Goal: Task Accomplishment & Management: Use online tool/utility

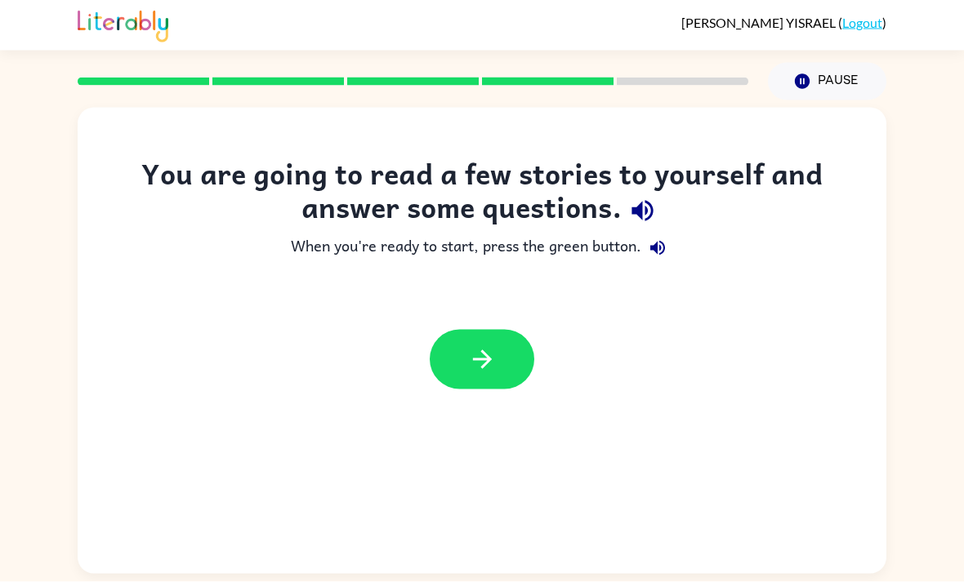
click at [483, 354] on icon "button" at bounding box center [482, 360] width 29 height 29
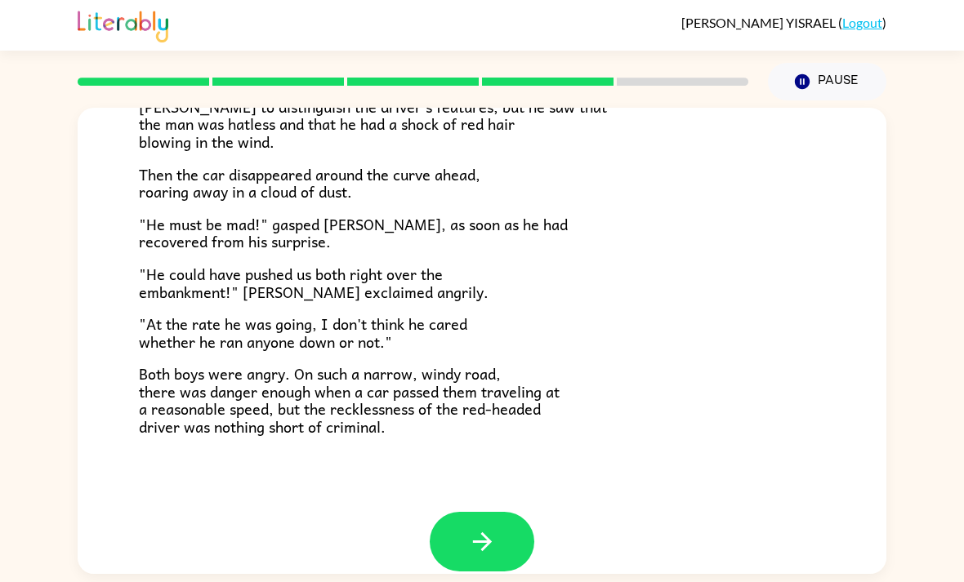
scroll to position [432, 0]
click at [472, 528] on icon "button" at bounding box center [482, 542] width 29 height 29
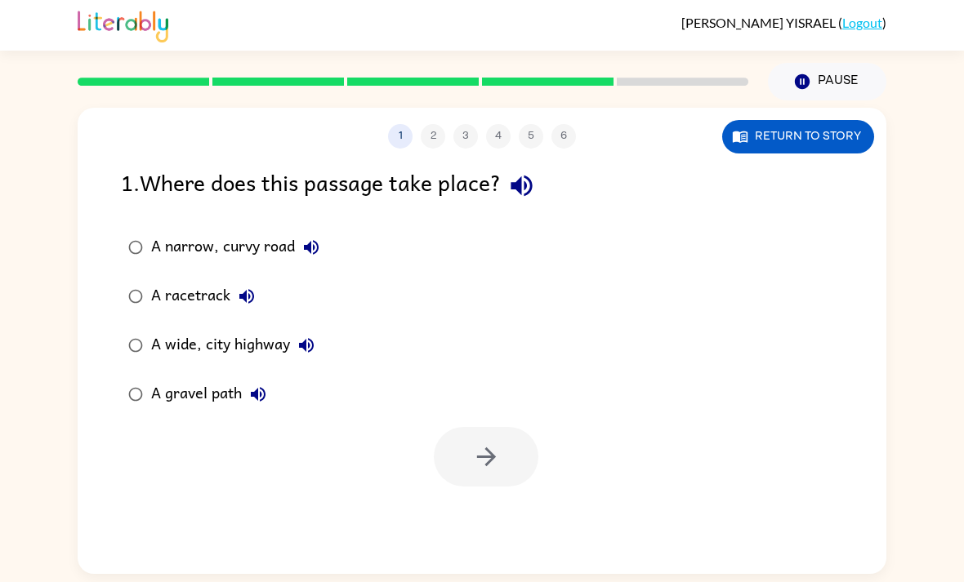
click at [214, 393] on div "A gravel path" at bounding box center [212, 394] width 123 height 33
click at [485, 480] on button "button" at bounding box center [486, 457] width 105 height 60
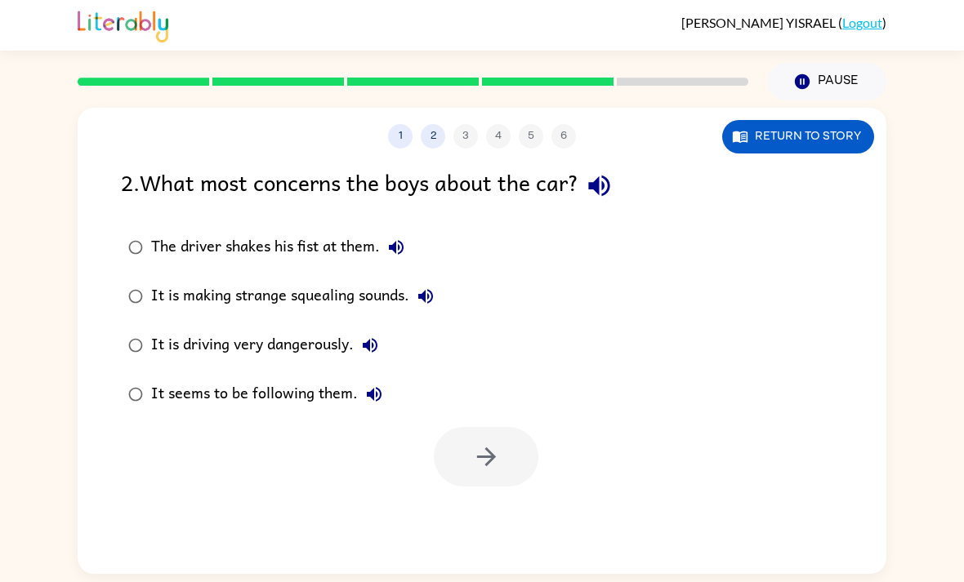
click at [413, 130] on div "1 2 3 4 5 6" at bounding box center [482, 136] width 809 height 25
click at [397, 141] on button "1" at bounding box center [400, 136] width 25 height 25
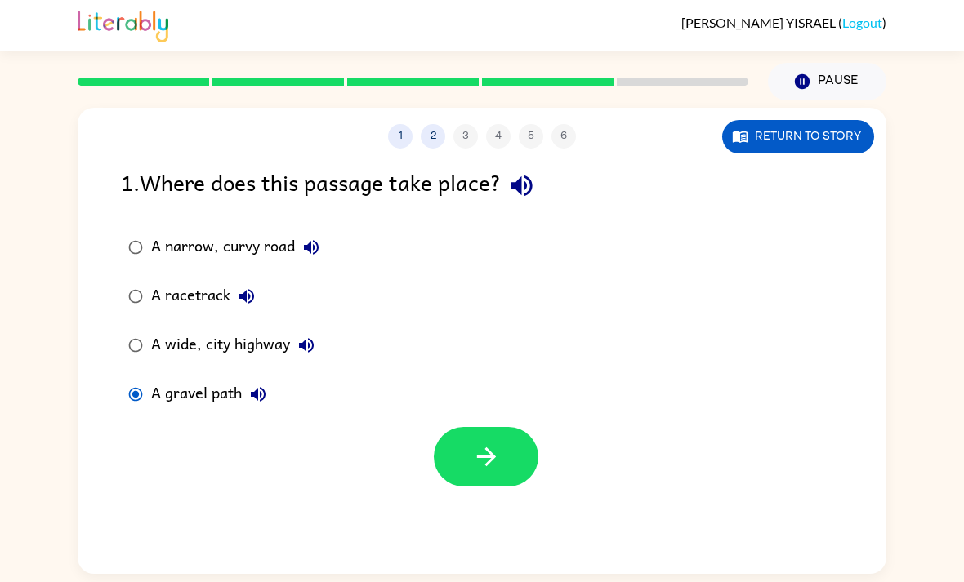
click at [270, 247] on div "A narrow, curvy road" at bounding box center [239, 247] width 176 height 33
click at [528, 461] on button "button" at bounding box center [486, 457] width 105 height 60
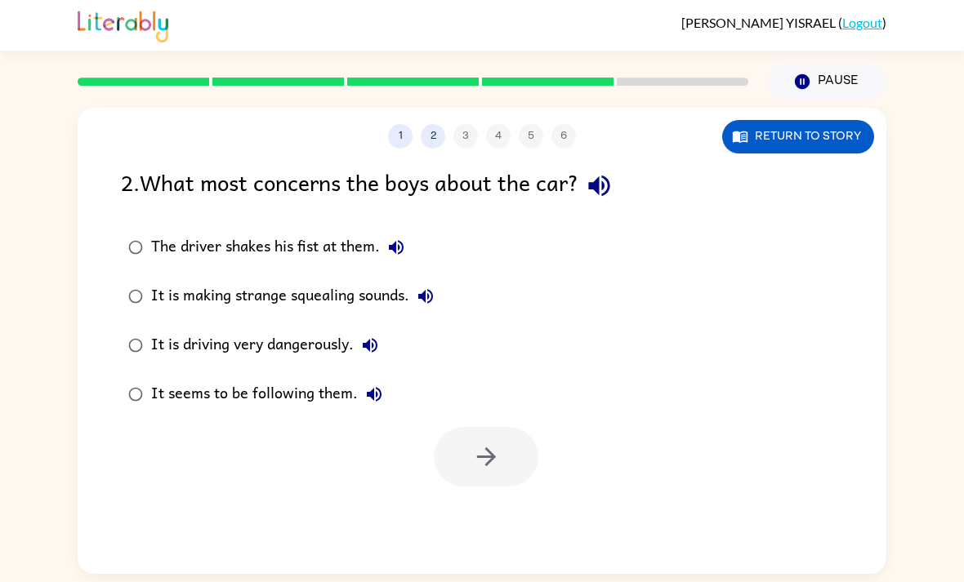
click at [179, 286] on div "It is making strange squealing sounds." at bounding box center [296, 296] width 291 height 33
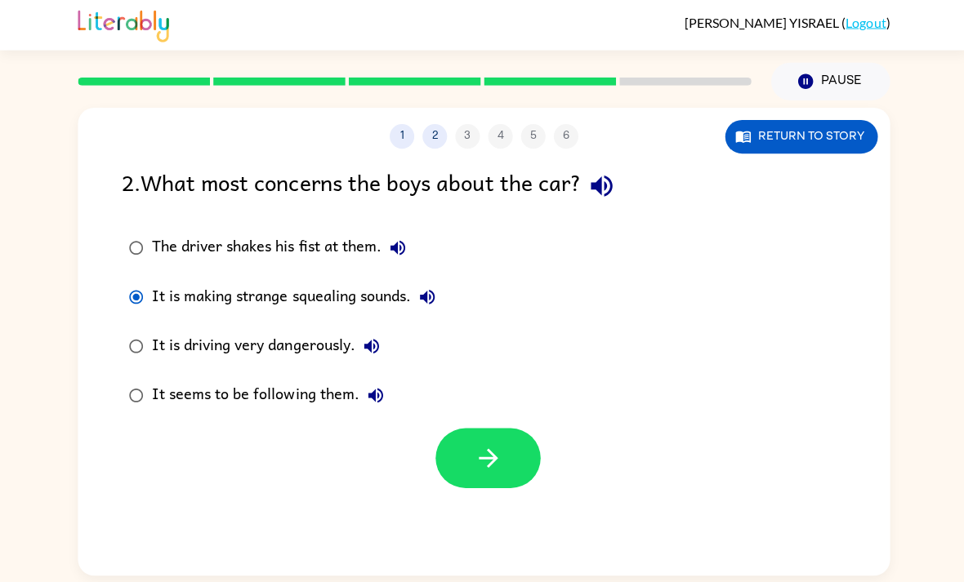
scroll to position [2, 0]
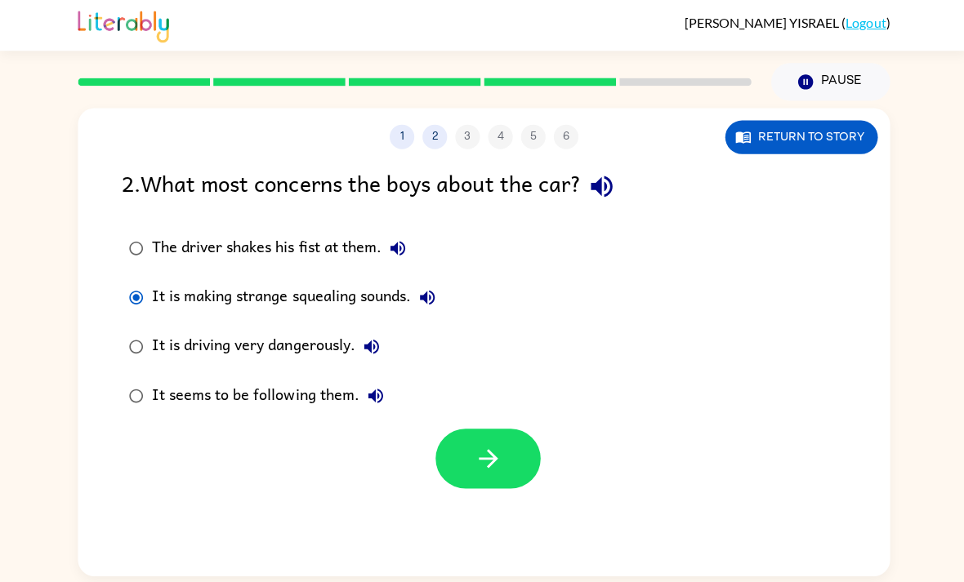
click at [368, 299] on div "It is making strange squealing sounds." at bounding box center [296, 296] width 291 height 33
click at [464, 452] on button "button" at bounding box center [486, 457] width 105 height 60
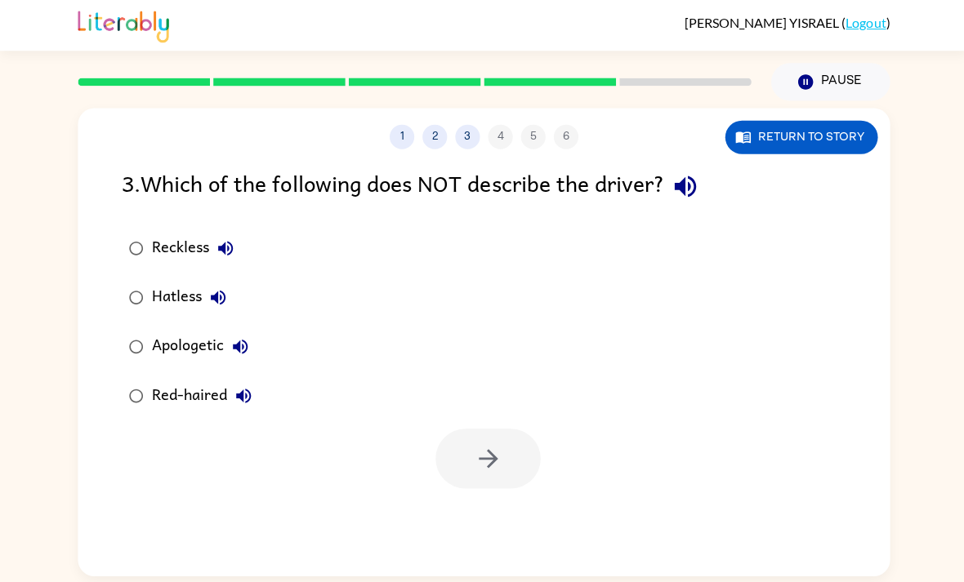
click at [181, 337] on div "Apologetic" at bounding box center [203, 345] width 105 height 33
click at [439, 476] on div at bounding box center [486, 457] width 105 height 60
click at [440, 466] on button "button" at bounding box center [486, 457] width 105 height 60
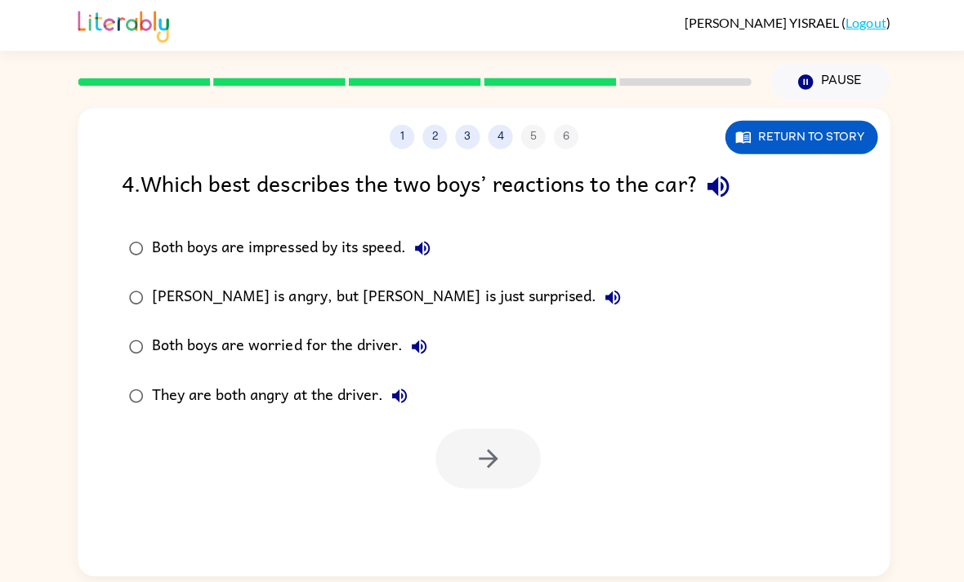
click at [364, 338] on div "Both boys are worried for the driver." at bounding box center [292, 345] width 283 height 33
click at [466, 456] on button "button" at bounding box center [486, 457] width 105 height 60
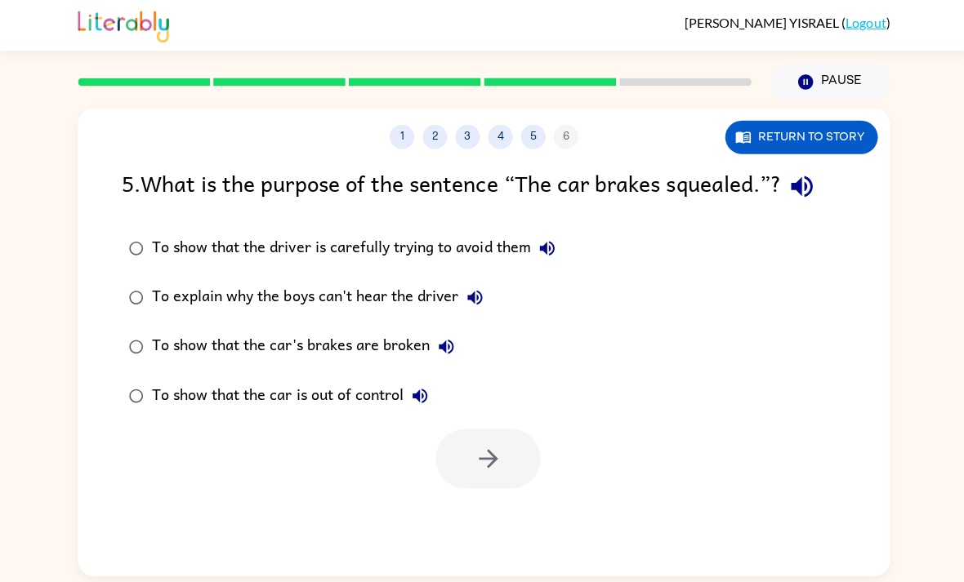
click at [322, 346] on div "To show that the car's brakes are broken" at bounding box center [306, 345] width 310 height 33
click at [513, 466] on button "button" at bounding box center [486, 457] width 105 height 60
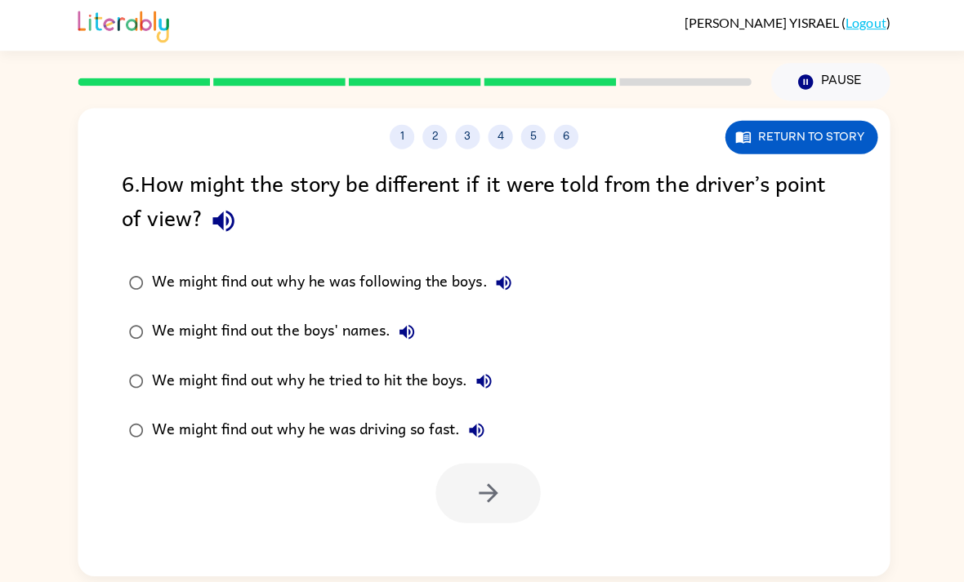
click at [213, 411] on label "We might find out why he was driving so fast." at bounding box center [319, 428] width 414 height 49
click at [450, 505] on button "button" at bounding box center [486, 492] width 105 height 60
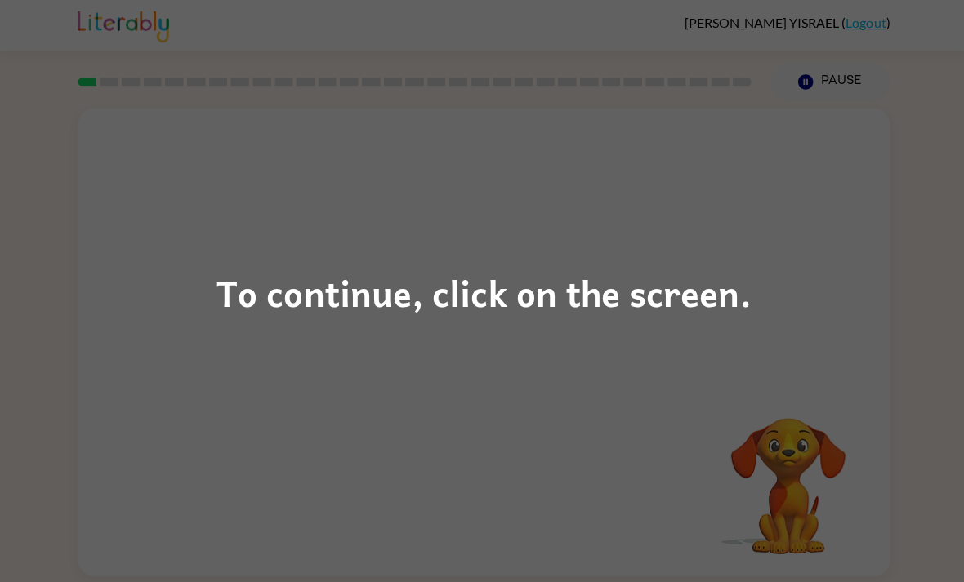
click at [337, 298] on div "To continue, click on the screen." at bounding box center [482, 292] width 533 height 56
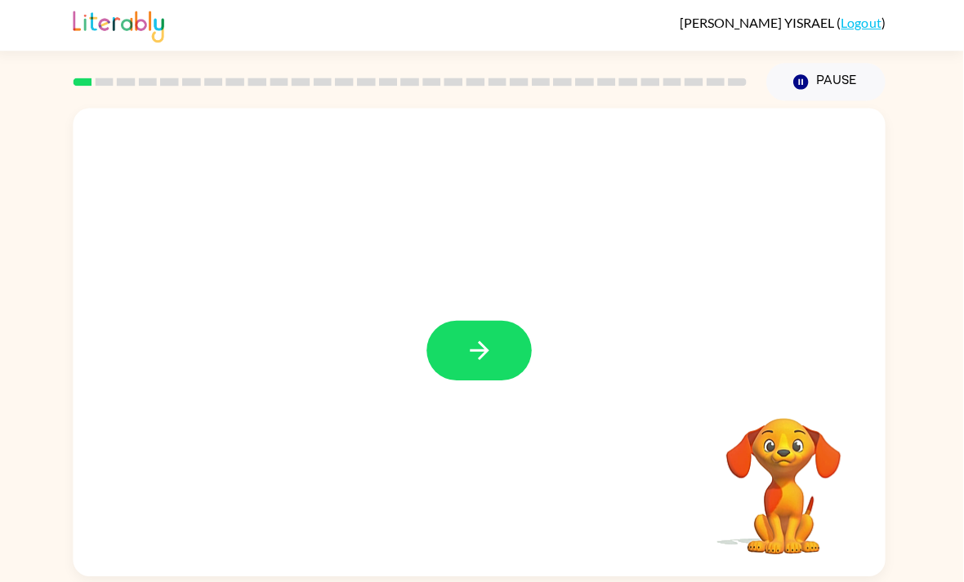
scroll to position [2, 0]
click at [537, 319] on div at bounding box center [482, 341] width 809 height 466
click at [536, 319] on div at bounding box center [482, 341] width 809 height 466
click at [504, 337] on button "button" at bounding box center [482, 349] width 105 height 60
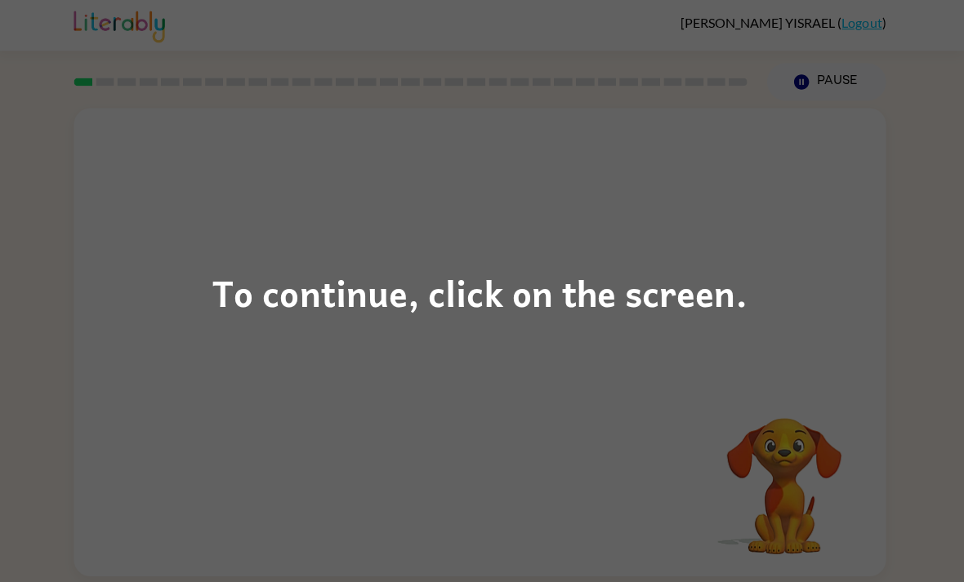
click at [458, 353] on div "To continue, click on the screen." at bounding box center [482, 291] width 964 height 582
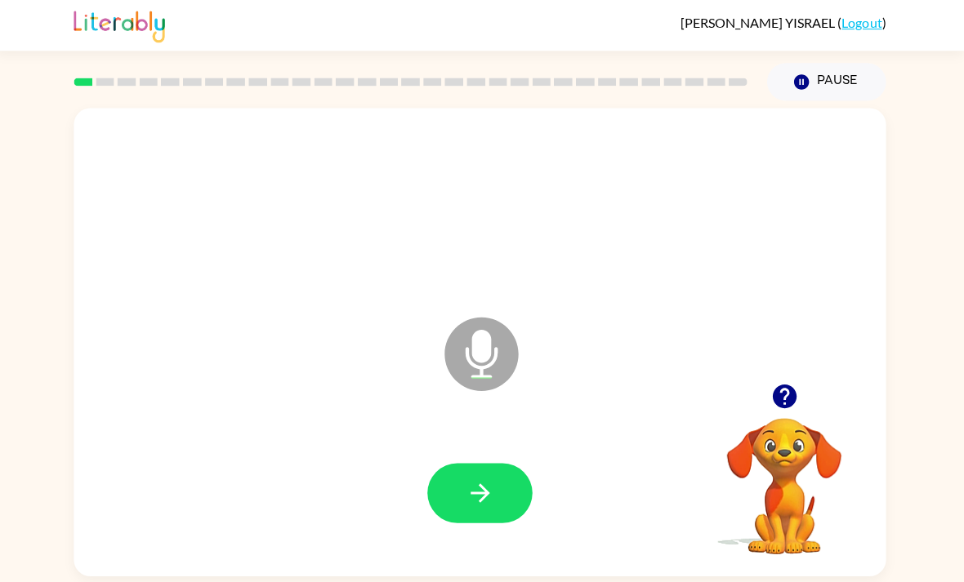
click at [482, 466] on button "button" at bounding box center [482, 492] width 105 height 60
click at [475, 479] on button "button" at bounding box center [482, 492] width 105 height 60
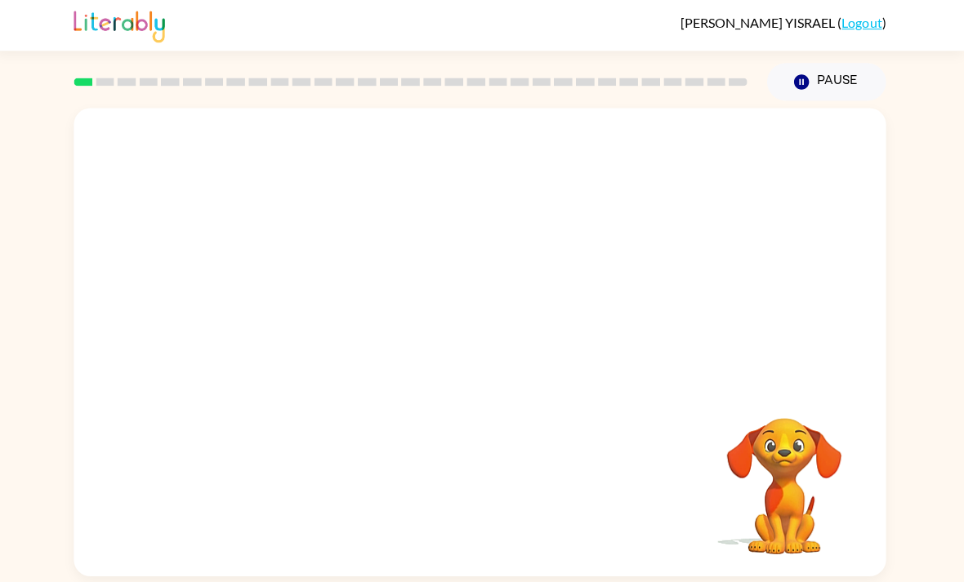
click at [9, 221] on div "Your browser must support playing .mp4 files to use Literably. Please try using…" at bounding box center [482, 337] width 964 height 474
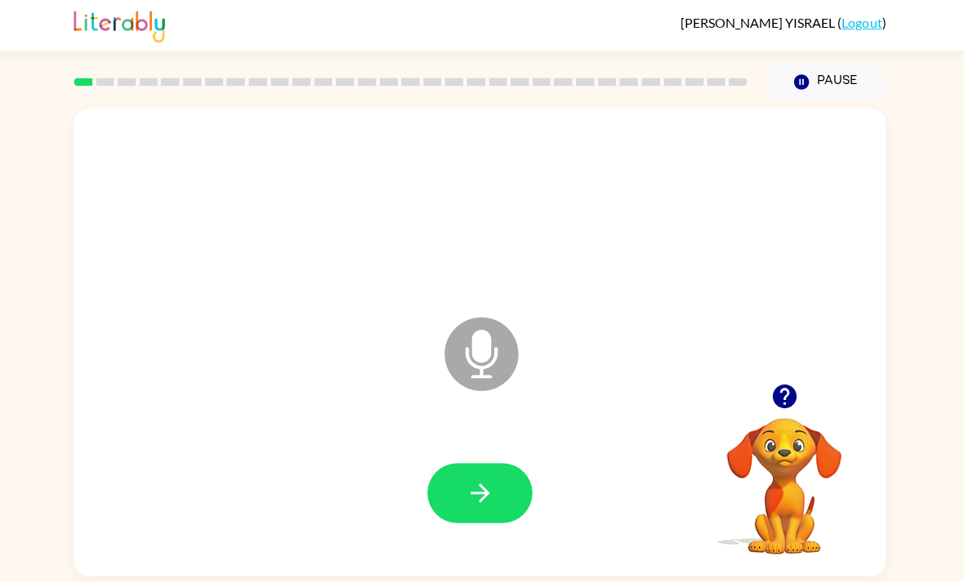
click at [450, 500] on button "button" at bounding box center [482, 492] width 105 height 60
click at [471, 517] on button "button" at bounding box center [482, 492] width 105 height 60
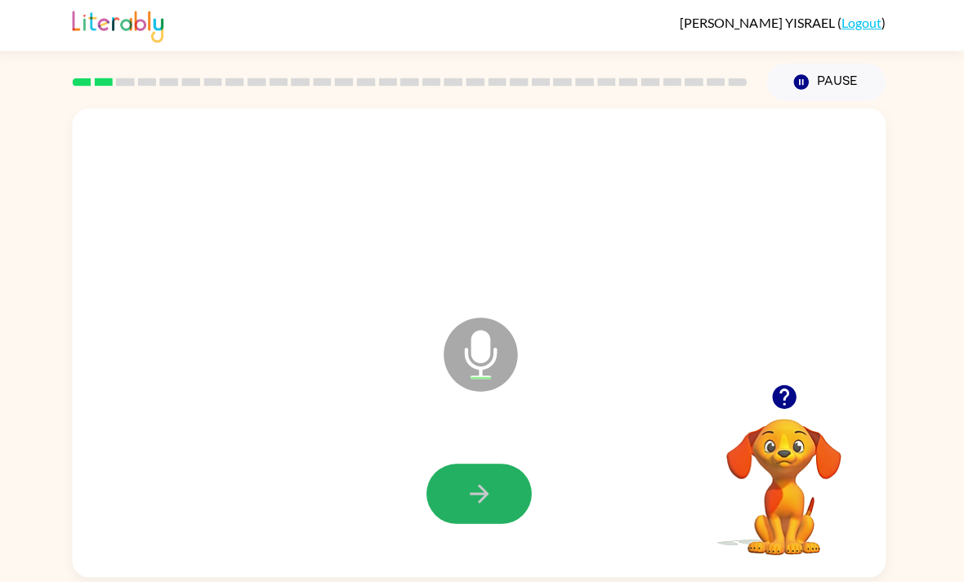
click at [444, 477] on button "button" at bounding box center [482, 492] width 105 height 60
click at [495, 484] on button "button" at bounding box center [482, 492] width 105 height 60
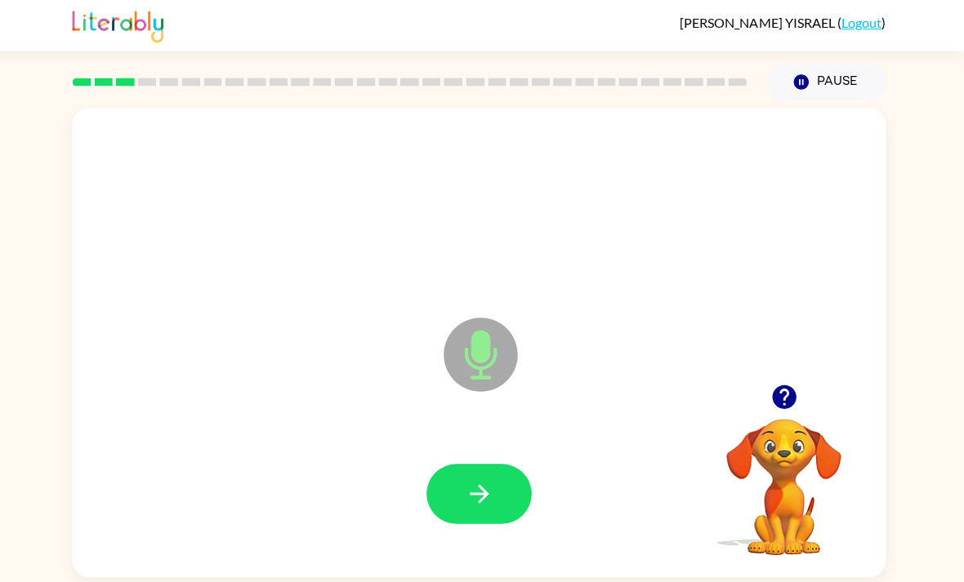
click at [479, 485] on icon "button" at bounding box center [482, 491] width 29 height 29
click at [493, 479] on button "button" at bounding box center [482, 492] width 105 height 60
click at [484, 500] on icon "button" at bounding box center [482, 491] width 29 height 29
click at [478, 475] on button "button" at bounding box center [482, 492] width 105 height 60
click at [484, 496] on icon "button" at bounding box center [481, 491] width 19 height 19
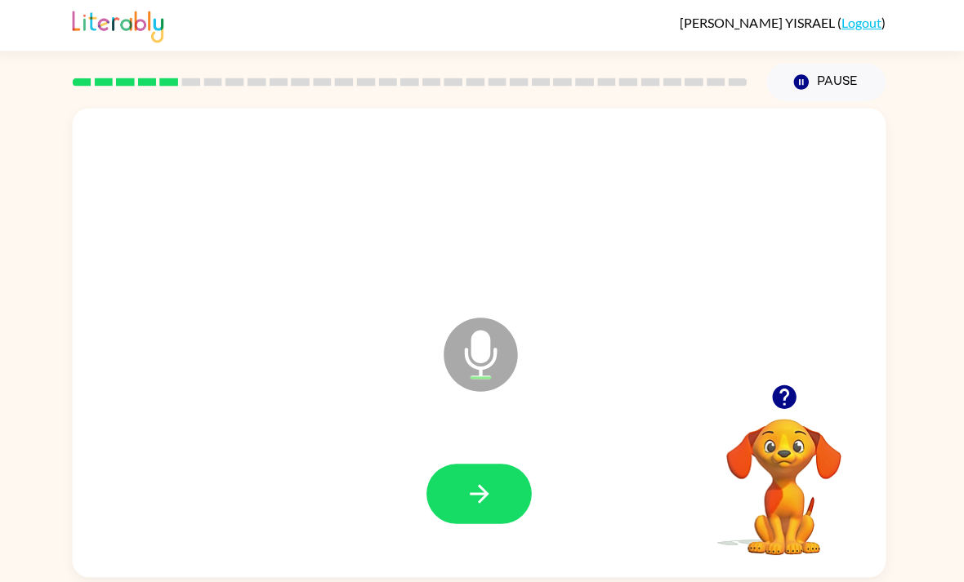
click at [484, 475] on button "button" at bounding box center [482, 492] width 105 height 60
click at [473, 489] on icon "button" at bounding box center [482, 491] width 29 height 29
click at [483, 458] on div at bounding box center [482, 492] width 776 height 134
click at [484, 469] on button "button" at bounding box center [482, 492] width 105 height 60
click at [492, 497] on button "button" at bounding box center [482, 492] width 105 height 60
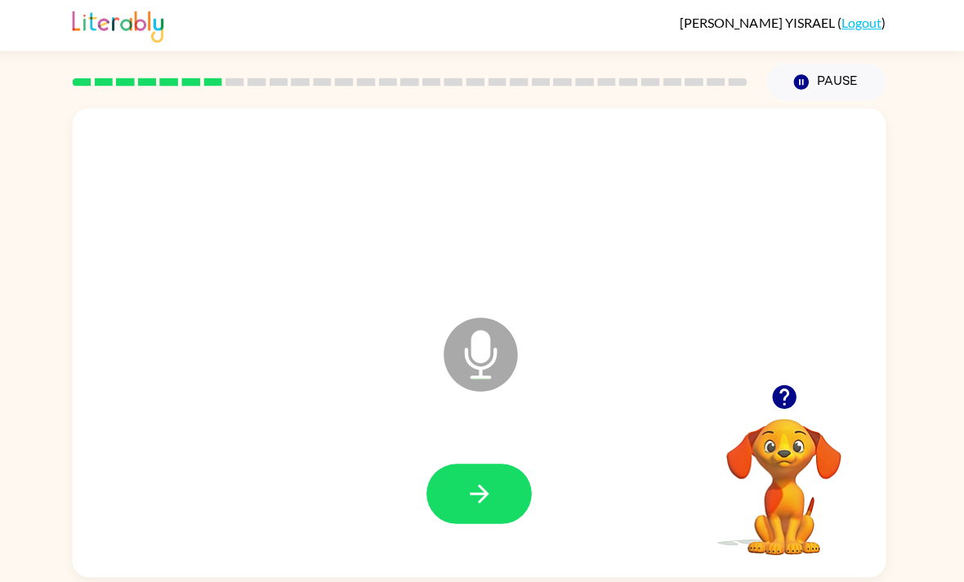
click at [502, 478] on button "button" at bounding box center [482, 492] width 105 height 60
click at [470, 492] on icon "button" at bounding box center [482, 491] width 29 height 29
click at [783, 395] on icon "button" at bounding box center [785, 395] width 29 height 29
click at [493, 480] on button "button" at bounding box center [482, 492] width 105 height 60
click at [782, 407] on icon "button" at bounding box center [785, 395] width 24 height 24
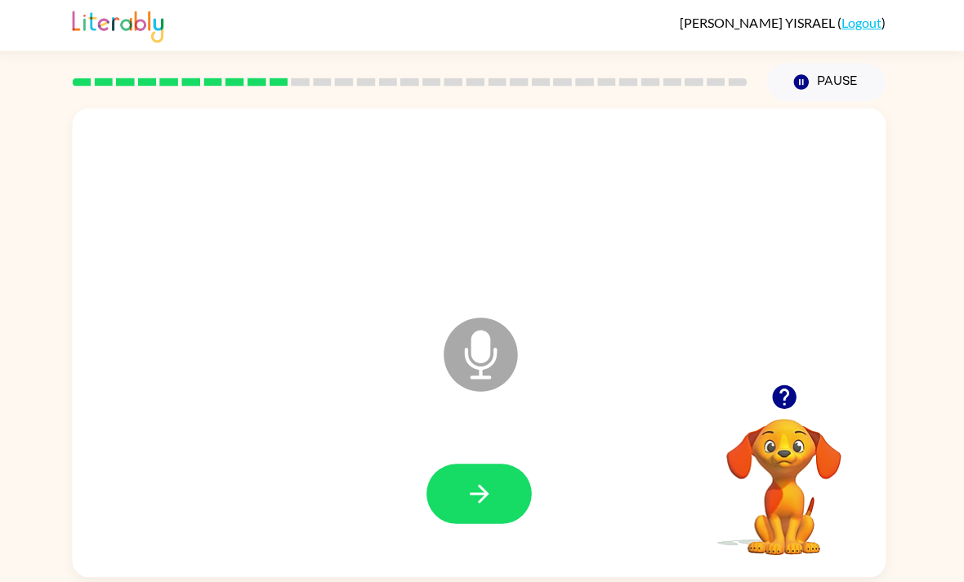
click at [792, 383] on button "button" at bounding box center [786, 395] width 42 height 42
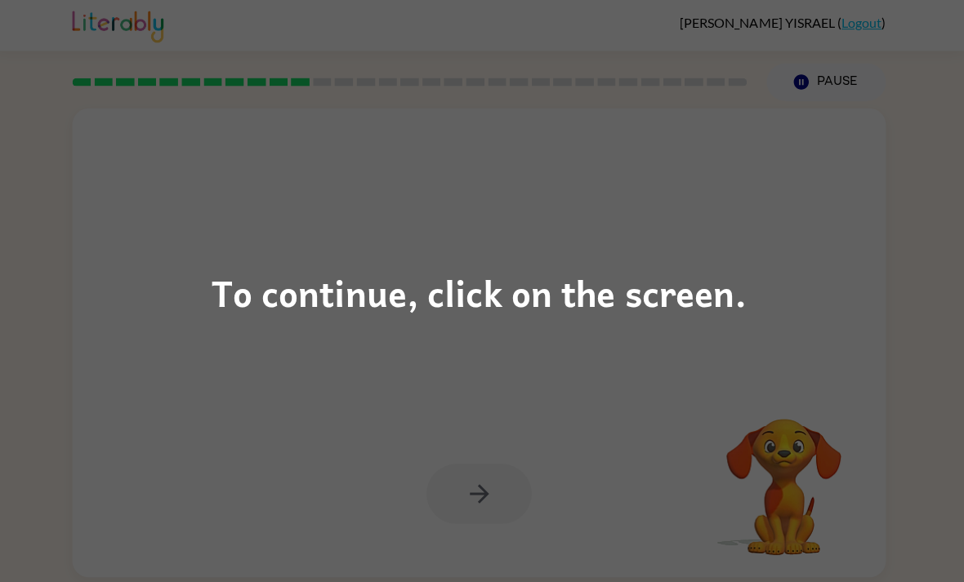
click at [630, 350] on div "To continue, click on the screen." at bounding box center [482, 291] width 964 height 582
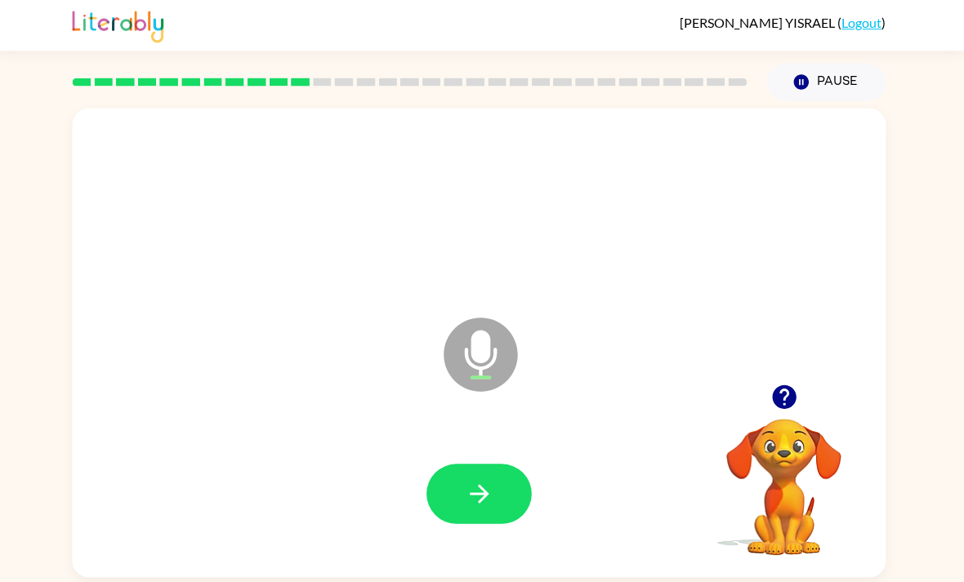
click at [484, 506] on icon "button" at bounding box center [482, 491] width 29 height 29
click at [489, 485] on icon "button" at bounding box center [482, 491] width 29 height 29
click at [494, 497] on button "button" at bounding box center [482, 492] width 105 height 60
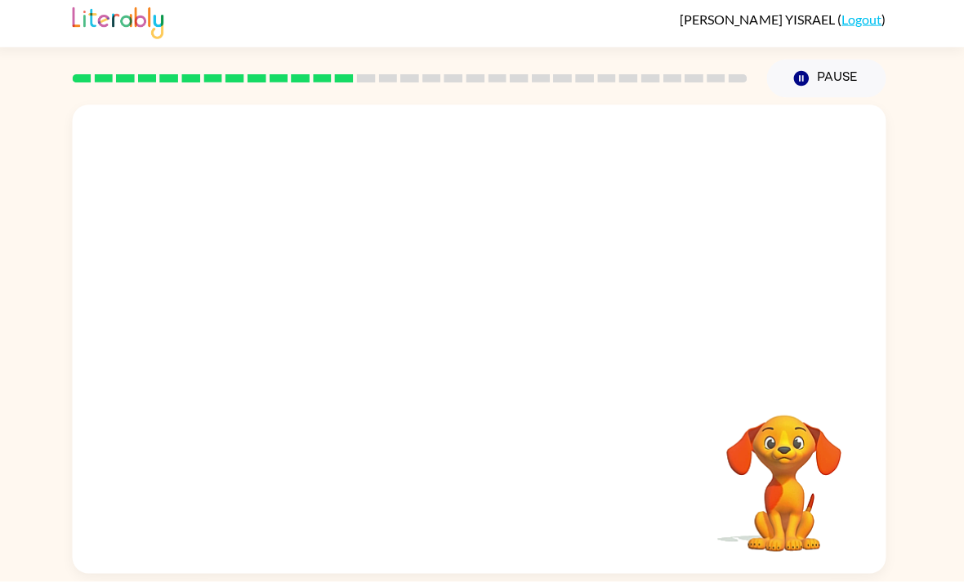
scroll to position [30, 0]
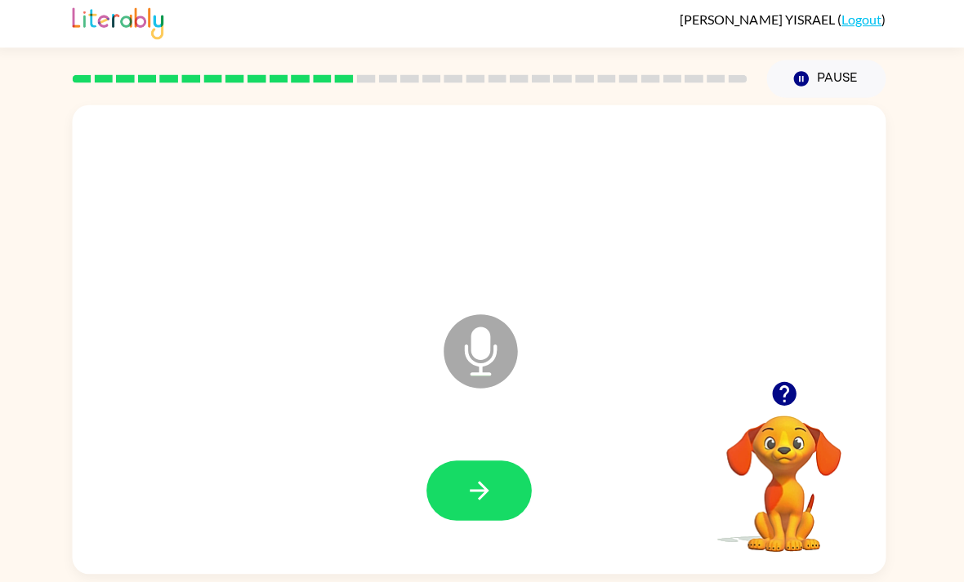
click at [487, 462] on button "button" at bounding box center [482, 492] width 105 height 60
click at [487, 477] on icon "button" at bounding box center [482, 491] width 29 height 29
click at [483, 477] on icon "button" at bounding box center [482, 491] width 29 height 29
click at [489, 462] on button "button" at bounding box center [482, 492] width 105 height 60
click at [497, 462] on button "button" at bounding box center [482, 492] width 105 height 60
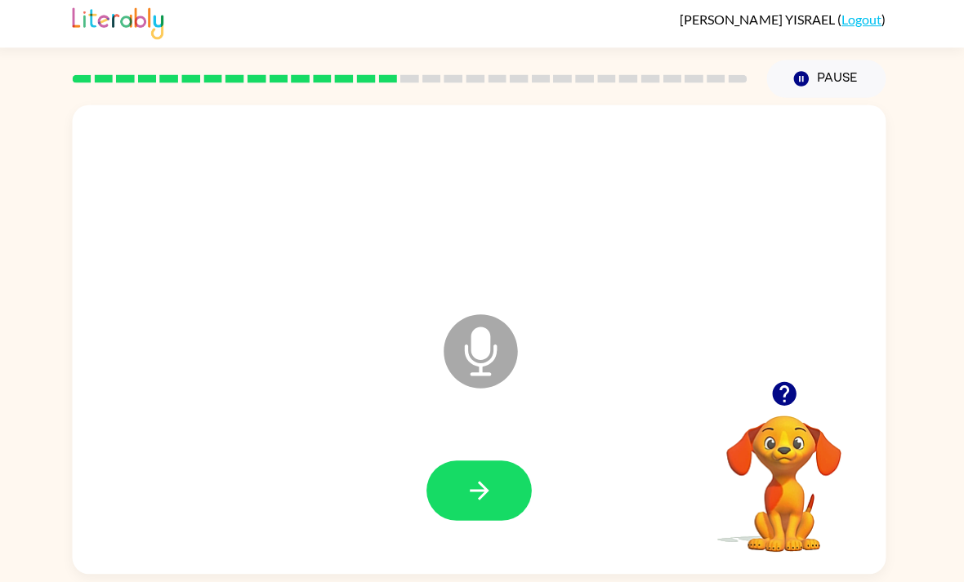
click at [469, 462] on button "button" at bounding box center [482, 492] width 105 height 60
click at [466, 433] on div at bounding box center [482, 492] width 776 height 134
click at [496, 462] on button "button" at bounding box center [482, 492] width 105 height 60
click at [498, 494] on button "button" at bounding box center [482, 492] width 105 height 60
click at [498, 462] on button "button" at bounding box center [482, 492] width 105 height 60
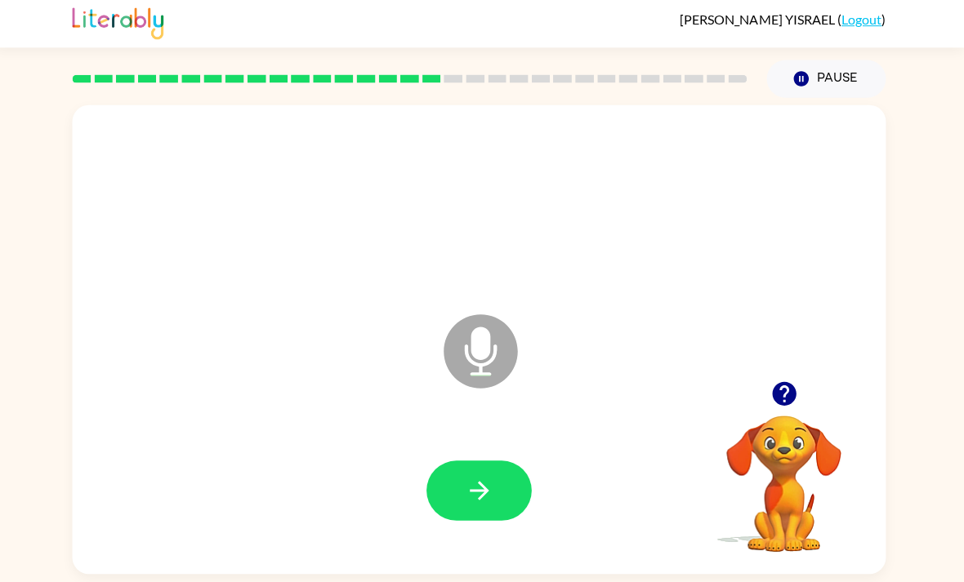
click at [480, 462] on button "button" at bounding box center [482, 492] width 105 height 60
click at [516, 462] on button "button" at bounding box center [482, 492] width 105 height 60
click at [490, 462] on button "button" at bounding box center [482, 492] width 105 height 60
click at [470, 462] on button "button" at bounding box center [482, 492] width 105 height 60
click at [468, 477] on icon "button" at bounding box center [482, 491] width 29 height 29
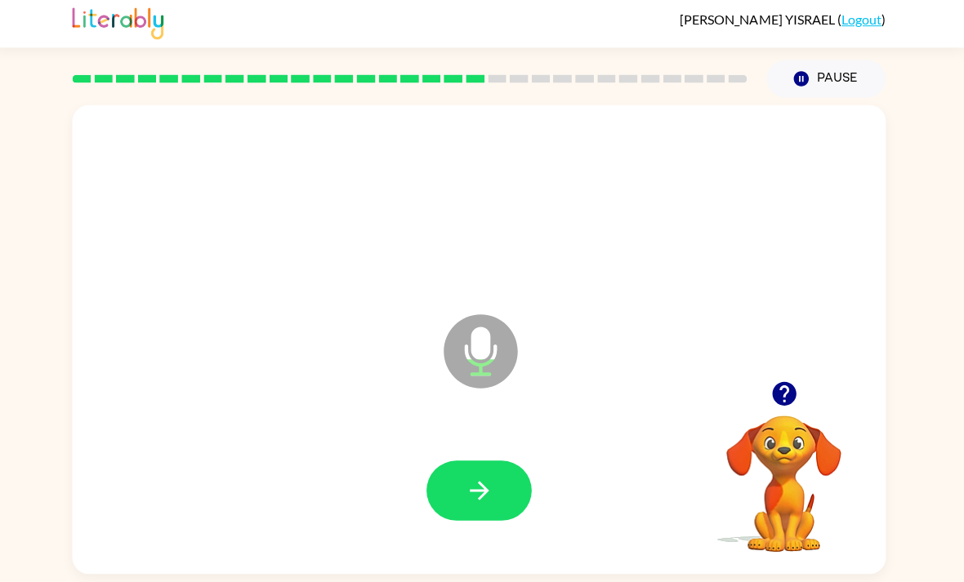
click at [501, 464] on button "button" at bounding box center [482, 492] width 105 height 60
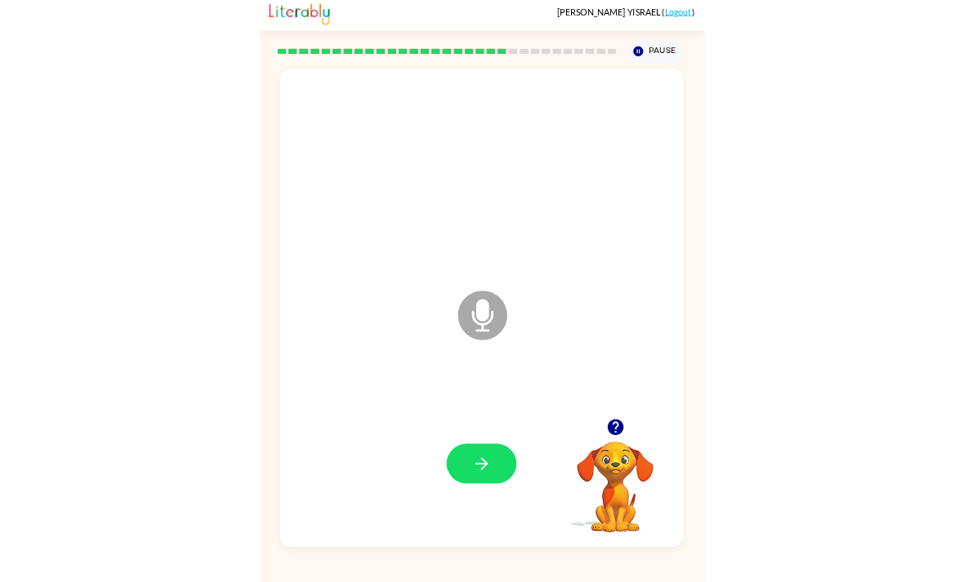
scroll to position [0, 0]
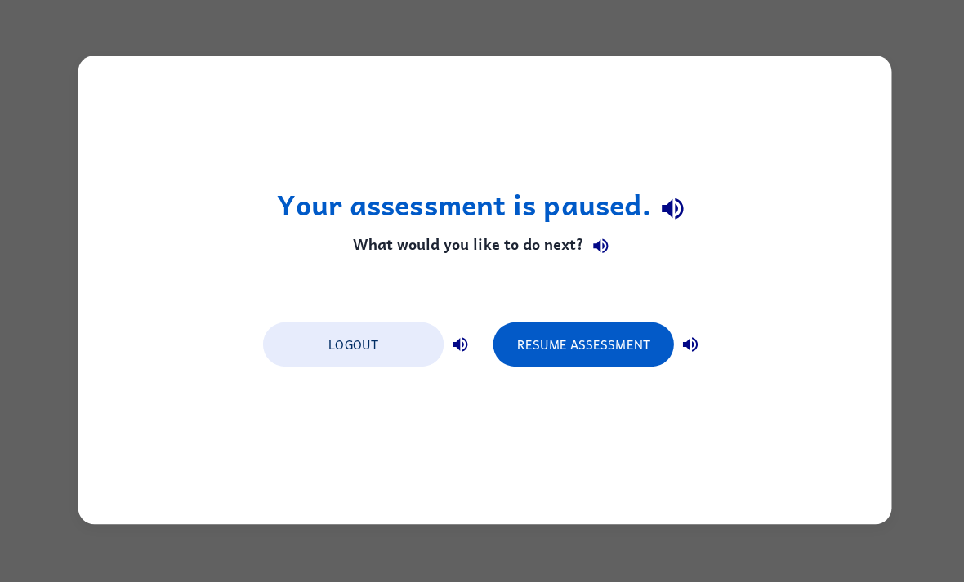
click at [602, 364] on button "Resume Assessment" at bounding box center [580, 345] width 180 height 44
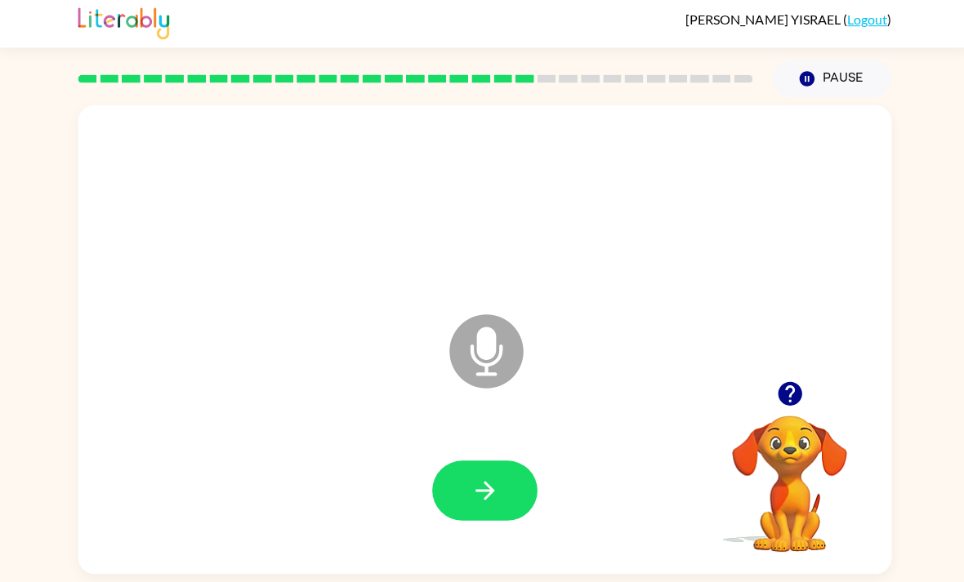
scroll to position [52, 0]
click at [509, 462] on button "button" at bounding box center [482, 492] width 105 height 60
click at [508, 462] on div at bounding box center [482, 492] width 105 height 60
click at [516, 462] on div at bounding box center [482, 492] width 105 height 60
click at [481, 462] on button "button" at bounding box center [482, 492] width 105 height 60
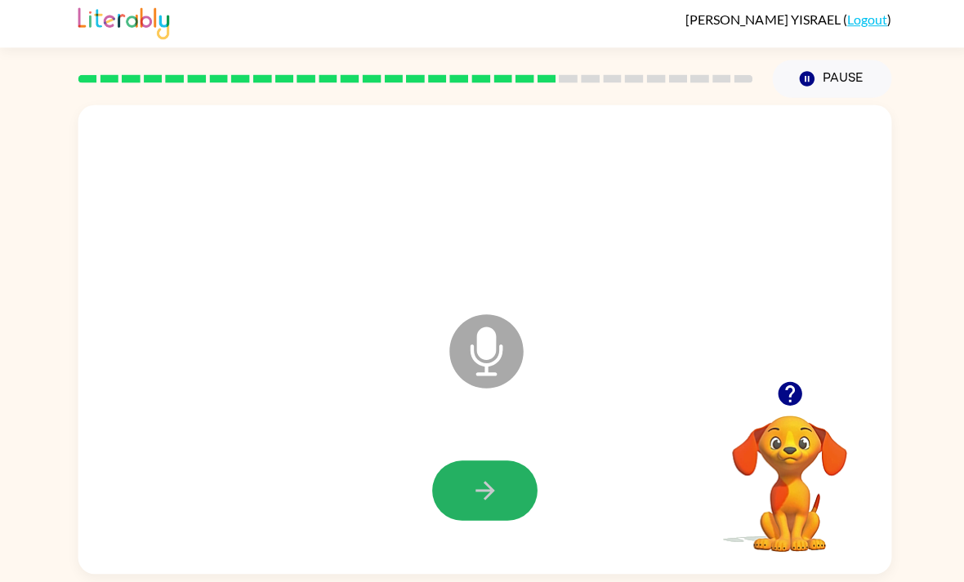
click at [490, 477] on icon "button" at bounding box center [482, 491] width 29 height 29
click at [497, 462] on button "button" at bounding box center [482, 492] width 105 height 60
click at [493, 477] on icon "button" at bounding box center [482, 491] width 29 height 29
click at [499, 462] on button "button" at bounding box center [482, 492] width 105 height 60
click at [512, 462] on button "button" at bounding box center [482, 492] width 105 height 60
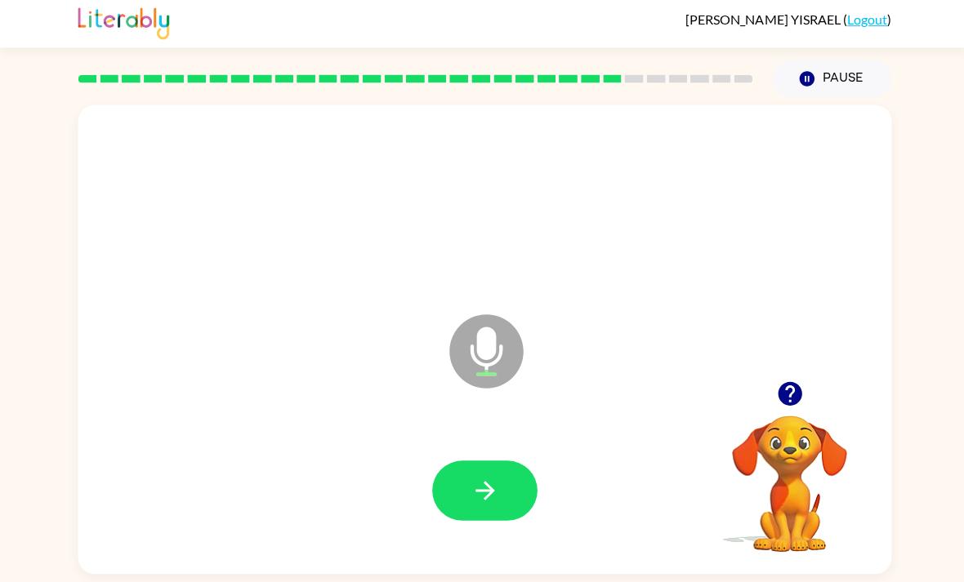
click at [475, 482] on icon "button" at bounding box center [481, 491] width 19 height 19
click at [506, 462] on button "button" at bounding box center [482, 492] width 105 height 60
click at [783, 383] on icon "button" at bounding box center [785, 395] width 24 height 24
click at [497, 462] on button "button" at bounding box center [482, 492] width 105 height 60
click at [499, 462] on button "button" at bounding box center [482, 492] width 105 height 60
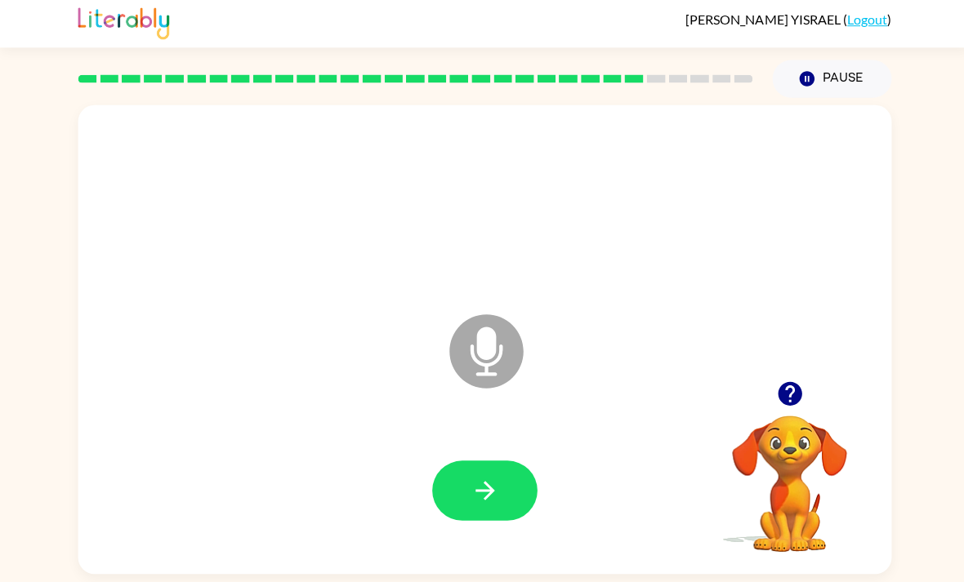
click at [779, 391] on video "Your browser must support playing .mp4 files to use Literably. Please try using…" at bounding box center [784, 472] width 163 height 163
click at [790, 408] on video "Your browser must support playing .mp4 files to use Literably. Please try using…" at bounding box center [784, 472] width 163 height 163
click at [782, 374] on button "button" at bounding box center [786, 395] width 42 height 42
click at [782, 391] on video "Your browser must support playing .mp4 files to use Literably. Please try using…" at bounding box center [784, 472] width 163 height 163
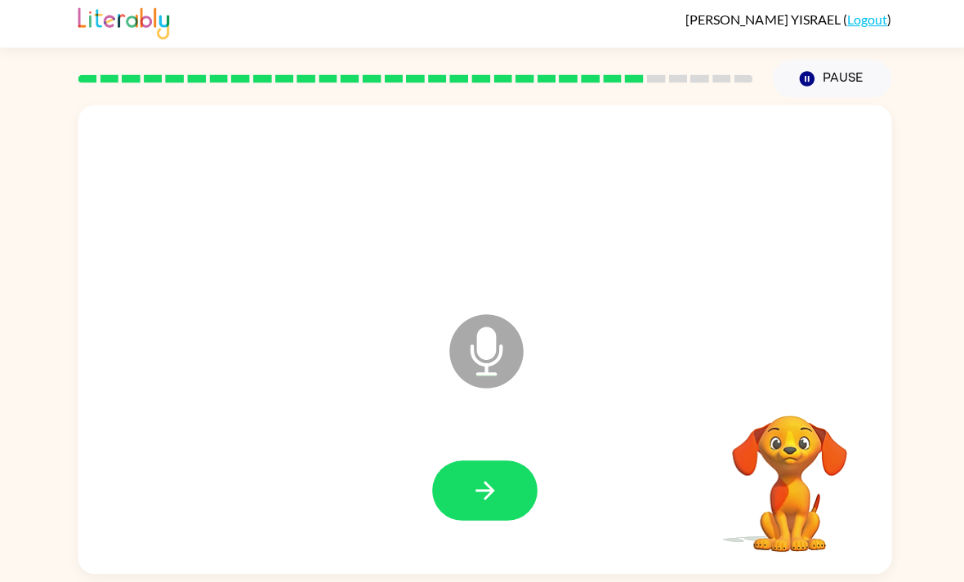
click at [786, 391] on video "Your browser must support playing .mp4 files to use Literably. Please try using…" at bounding box center [784, 472] width 163 height 163
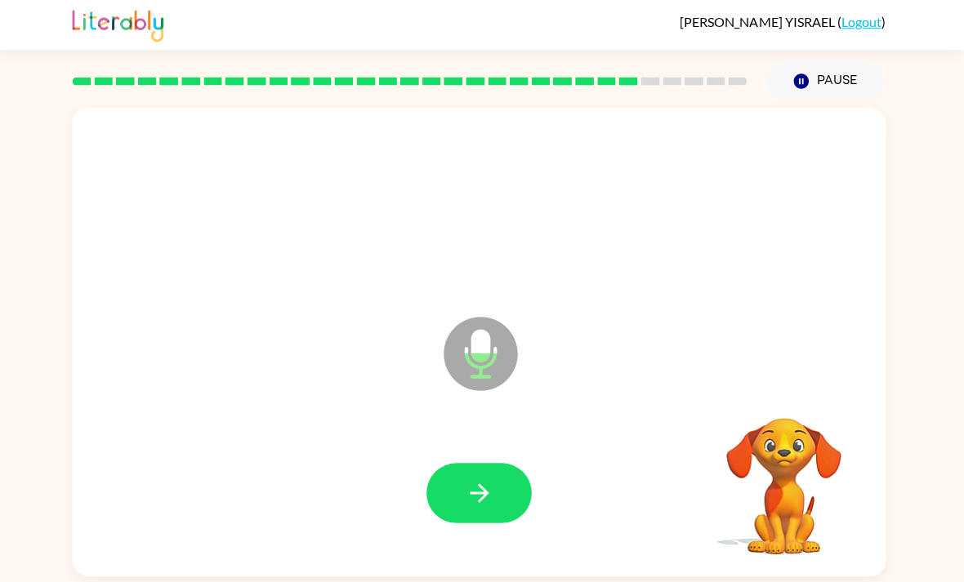
scroll to position [3, 0]
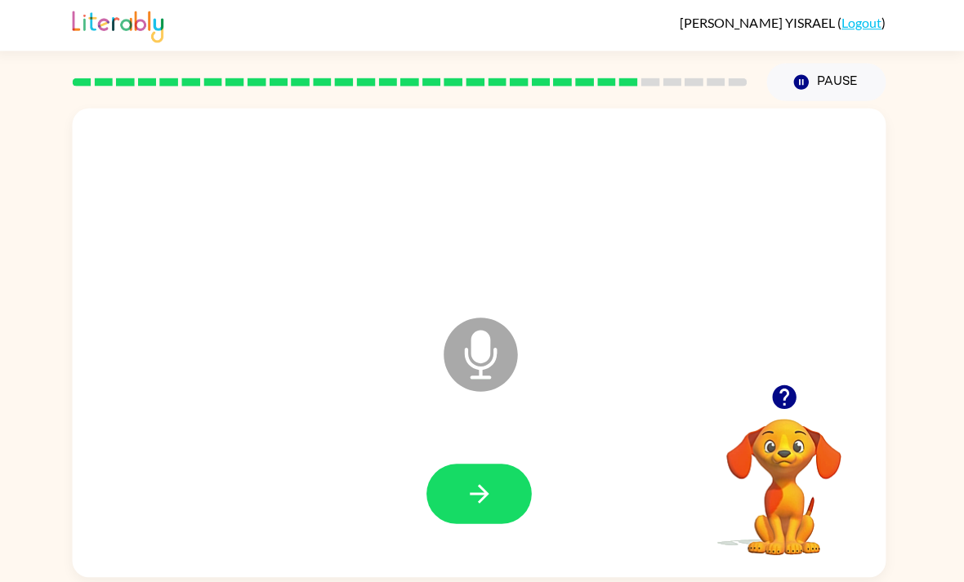
click at [489, 489] on icon "button" at bounding box center [482, 491] width 29 height 29
click at [498, 484] on button "button" at bounding box center [482, 492] width 105 height 60
click at [496, 489] on button "button" at bounding box center [482, 492] width 105 height 60
click at [492, 494] on button "button" at bounding box center [482, 492] width 105 height 60
click at [510, 494] on button "button" at bounding box center [482, 492] width 105 height 60
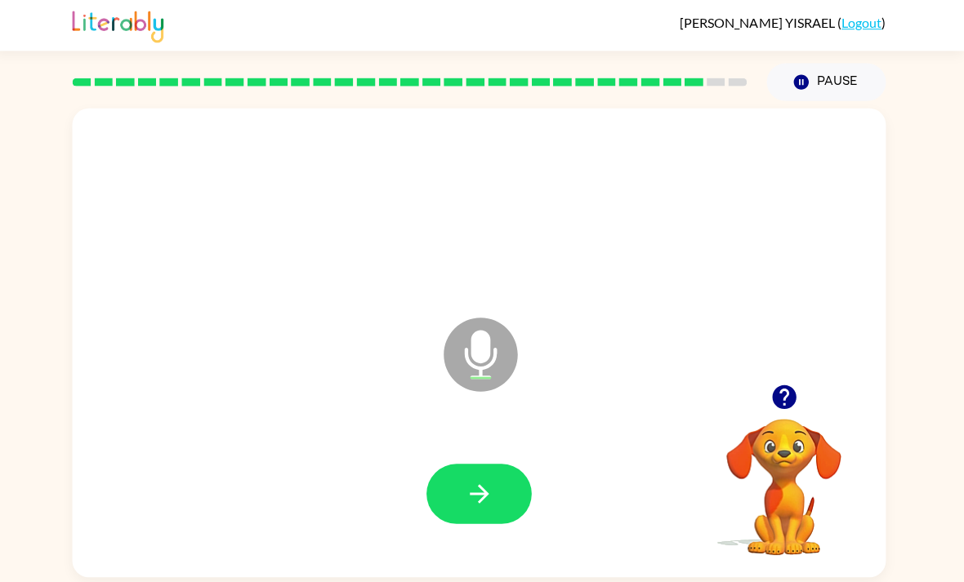
click at [484, 497] on icon "button" at bounding box center [482, 491] width 29 height 29
click at [471, 502] on icon "button" at bounding box center [482, 491] width 29 height 29
click at [496, 496] on button "button" at bounding box center [482, 492] width 105 height 60
click at [476, 487] on icon "button" at bounding box center [481, 491] width 19 height 19
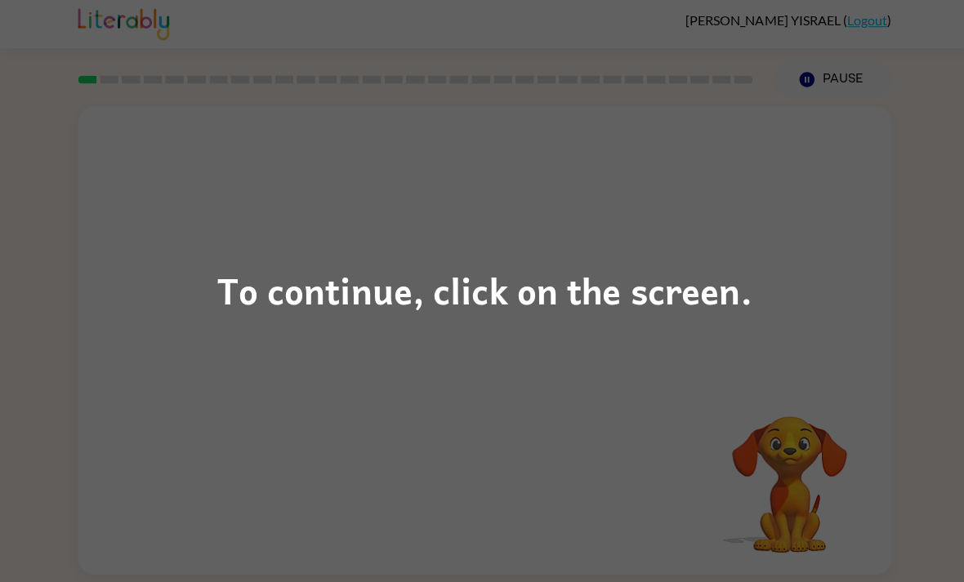
click at [531, 319] on div "To continue, click on the screen." at bounding box center [482, 291] width 964 height 582
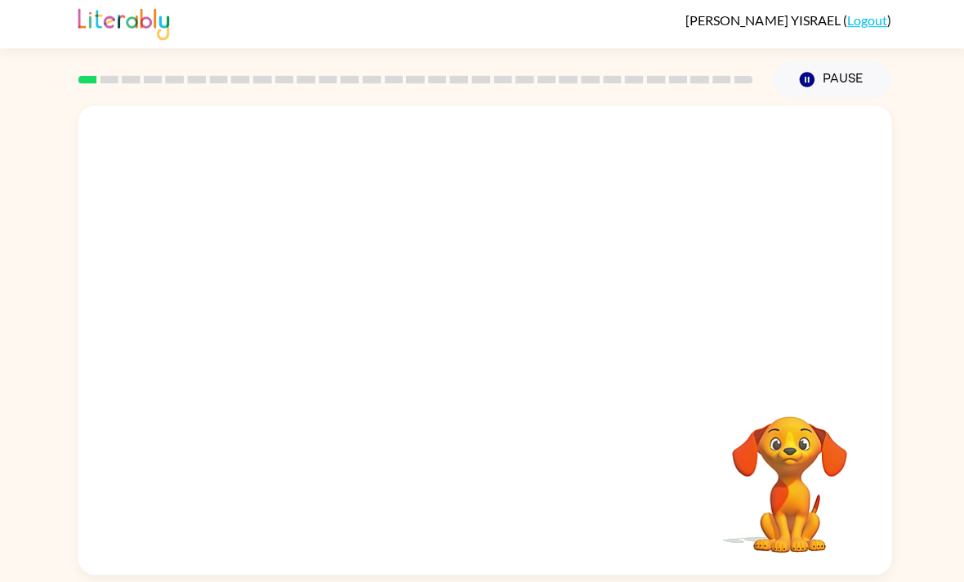
click at [484, 295] on div at bounding box center [482, 245] width 809 height 274
click at [492, 339] on icon "button" at bounding box center [482, 349] width 29 height 29
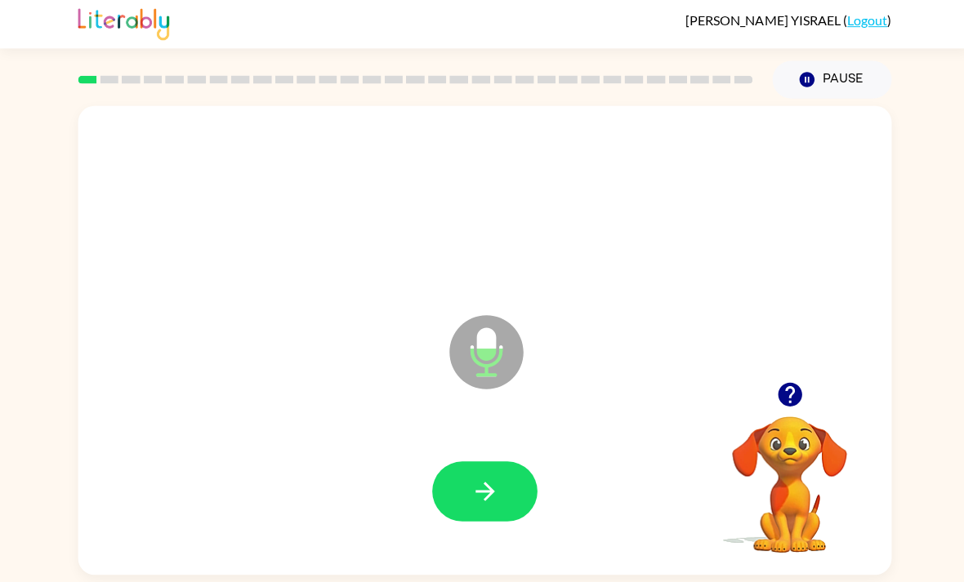
click at [494, 518] on button "button" at bounding box center [482, 492] width 105 height 60
click at [500, 479] on button "button" at bounding box center [482, 492] width 105 height 60
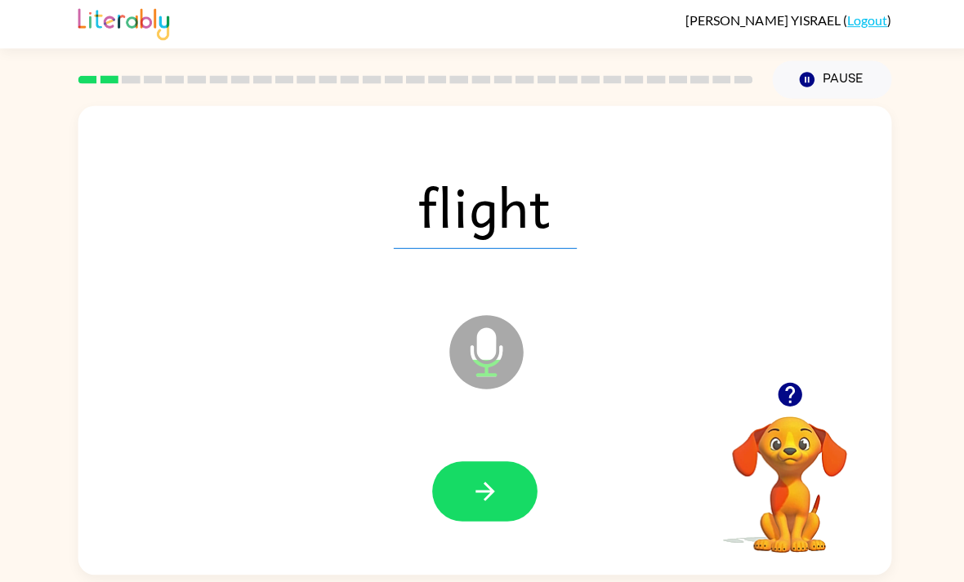
click at [503, 480] on button "button" at bounding box center [482, 492] width 105 height 60
click at [502, 469] on button "button" at bounding box center [482, 492] width 105 height 60
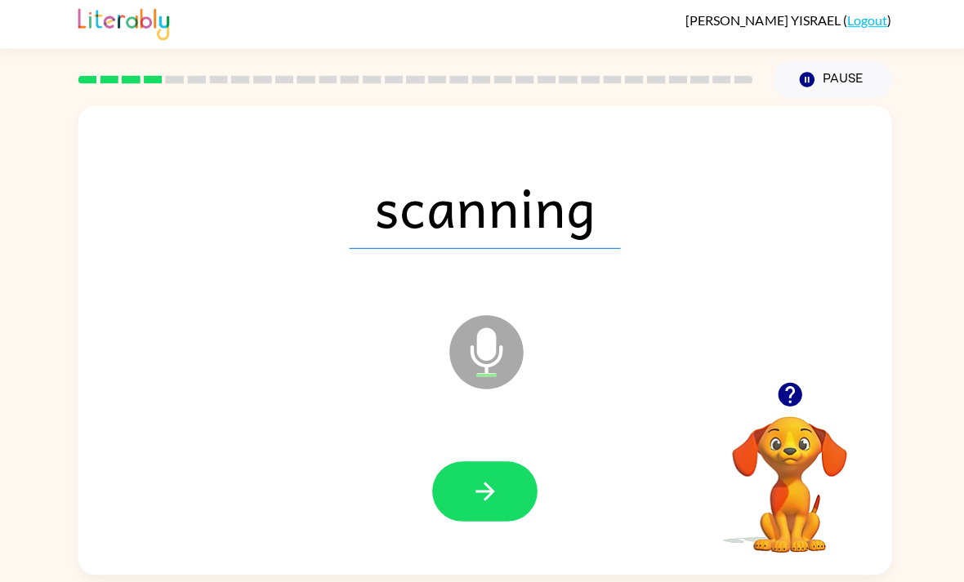
click at [489, 498] on icon "button" at bounding box center [482, 491] width 29 height 29
click at [512, 497] on button "button" at bounding box center [482, 492] width 105 height 60
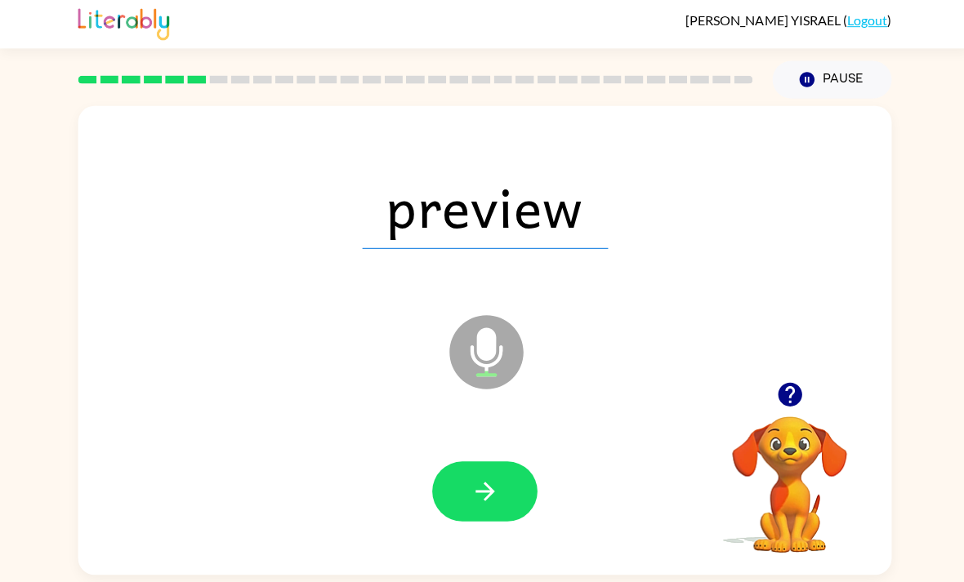
click at [498, 487] on button "button" at bounding box center [482, 492] width 105 height 60
click at [513, 488] on button "button" at bounding box center [482, 492] width 105 height 60
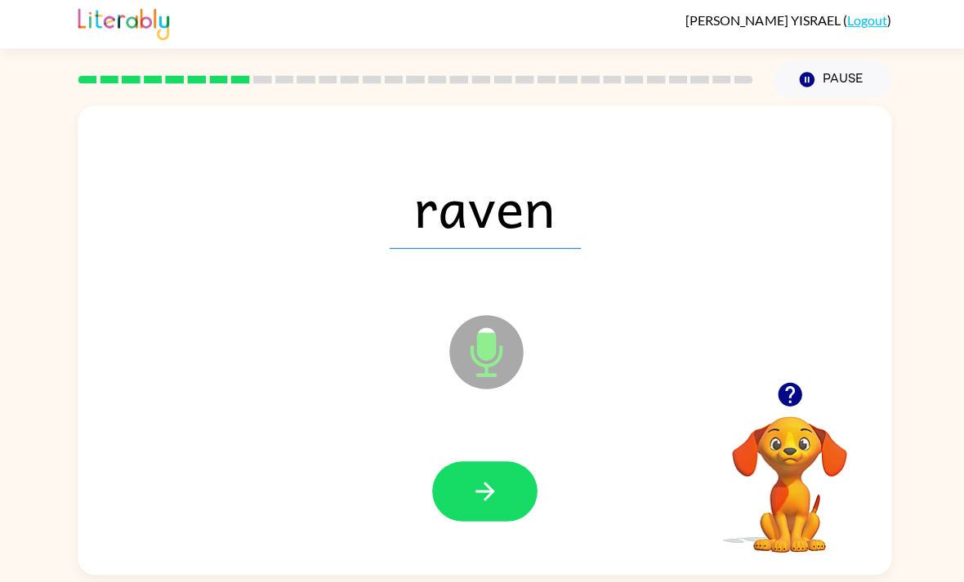
click at [509, 500] on button "button" at bounding box center [482, 492] width 105 height 60
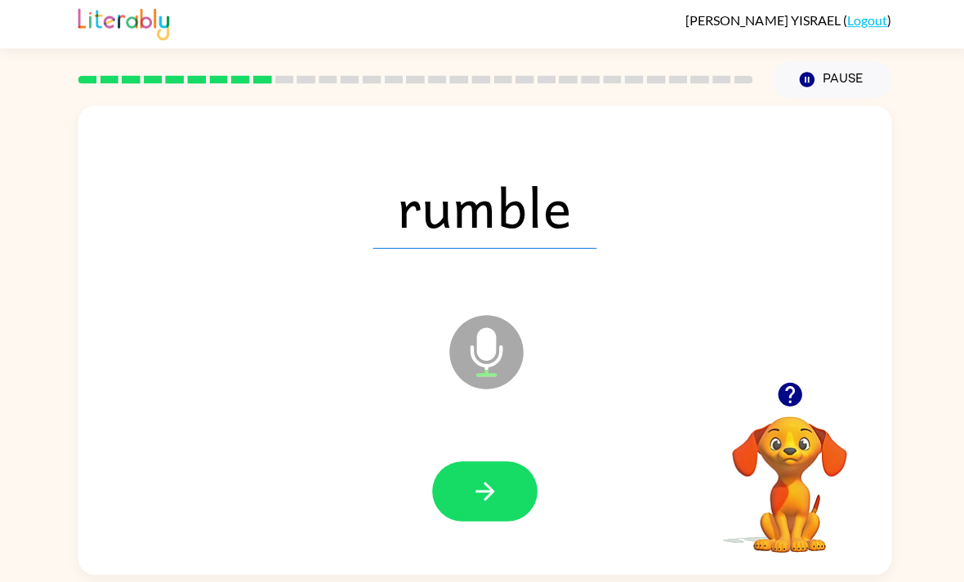
click at [499, 484] on button "button" at bounding box center [482, 492] width 105 height 60
click at [482, 487] on icon "button" at bounding box center [481, 491] width 19 height 19
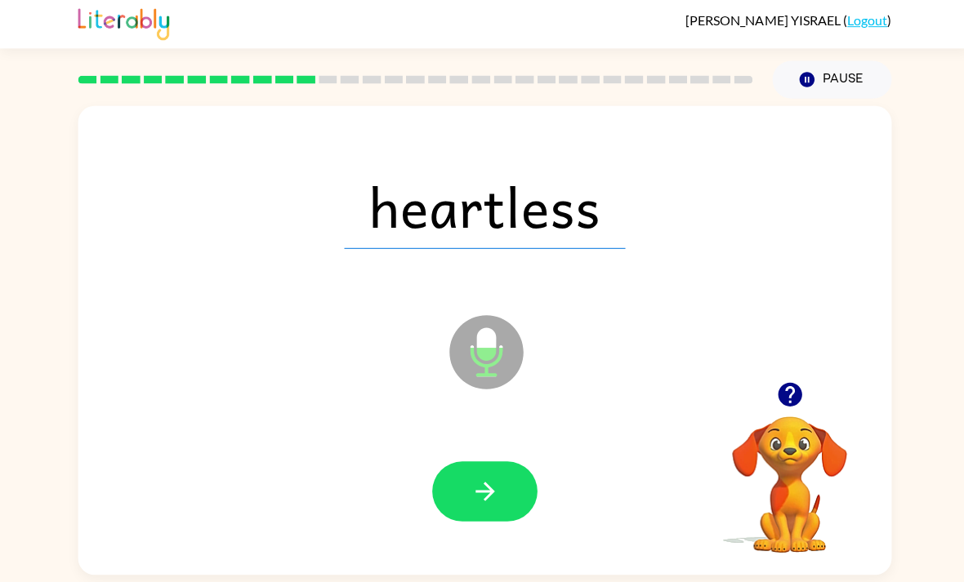
click at [511, 492] on button "button" at bounding box center [482, 492] width 105 height 60
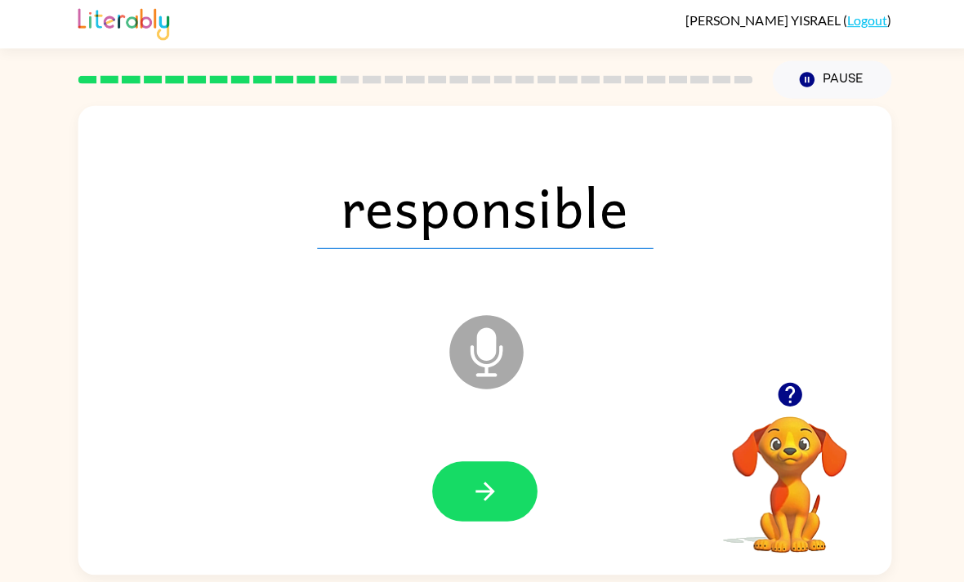
click at [499, 495] on button "button" at bounding box center [482, 492] width 105 height 60
click at [498, 494] on div at bounding box center [482, 492] width 105 height 60
click at [520, 503] on div at bounding box center [482, 492] width 105 height 60
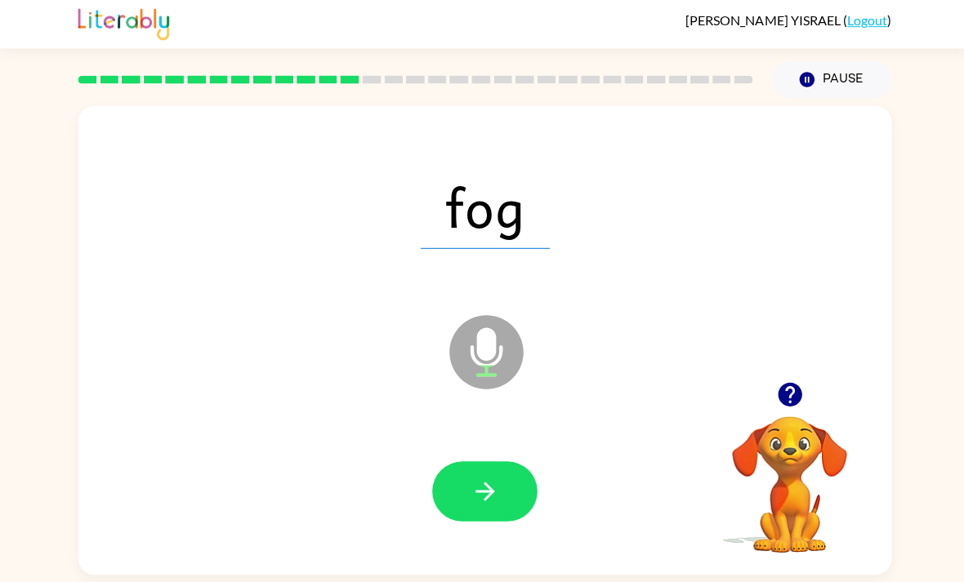
click at [513, 487] on button "button" at bounding box center [482, 492] width 105 height 60
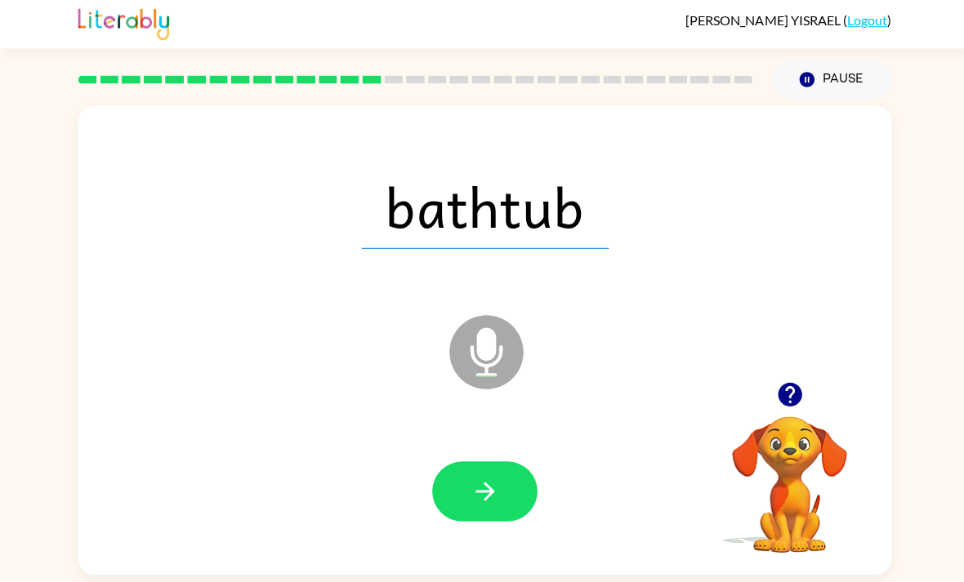
click at [501, 497] on button "button" at bounding box center [482, 492] width 105 height 60
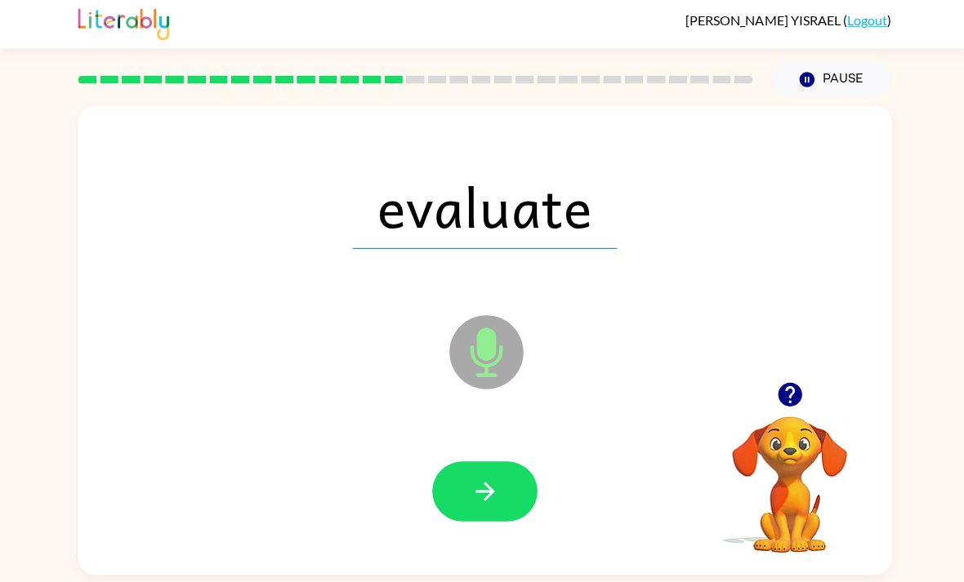
click at [502, 489] on button "button" at bounding box center [482, 492] width 105 height 60
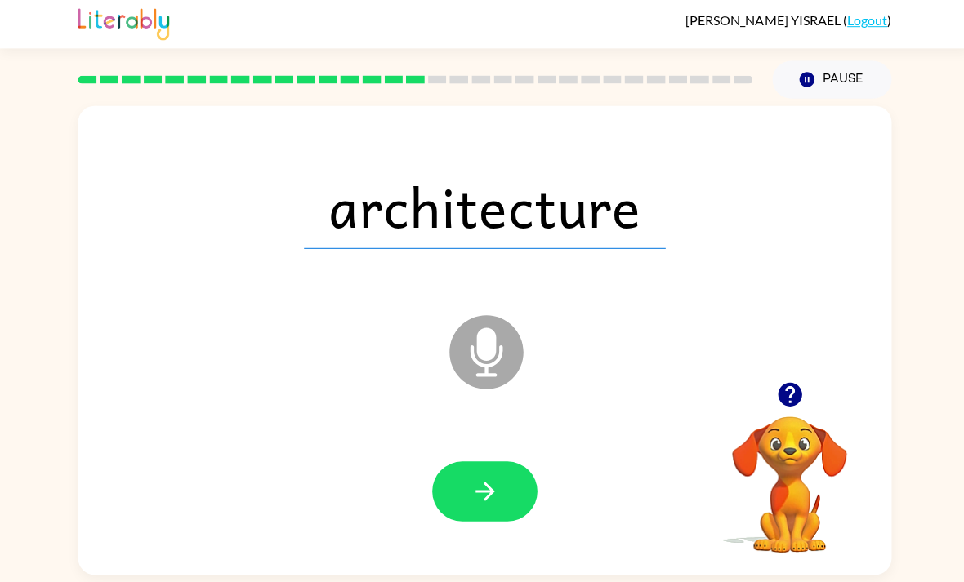
click at [484, 479] on button "button" at bounding box center [482, 492] width 105 height 60
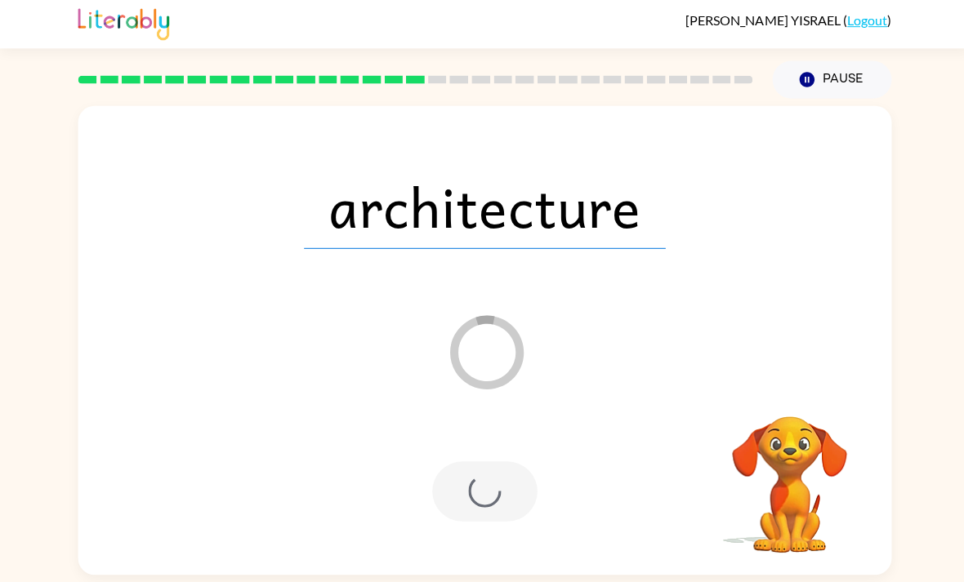
click at [11, 486] on div "architecture Loader Your response is being sent to our graders Your browser mus…" at bounding box center [482, 337] width 964 height 474
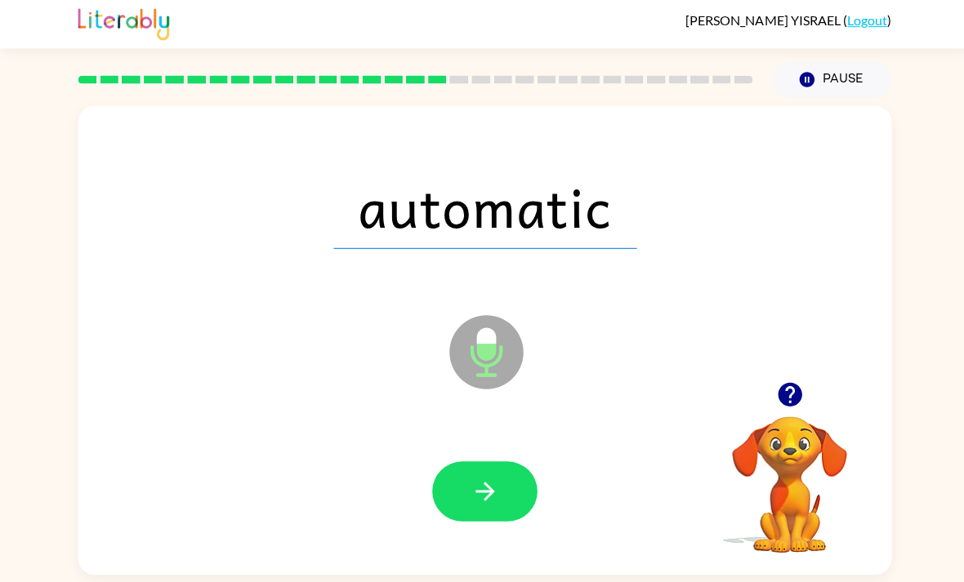
click at [471, 506] on icon "button" at bounding box center [482, 491] width 29 height 29
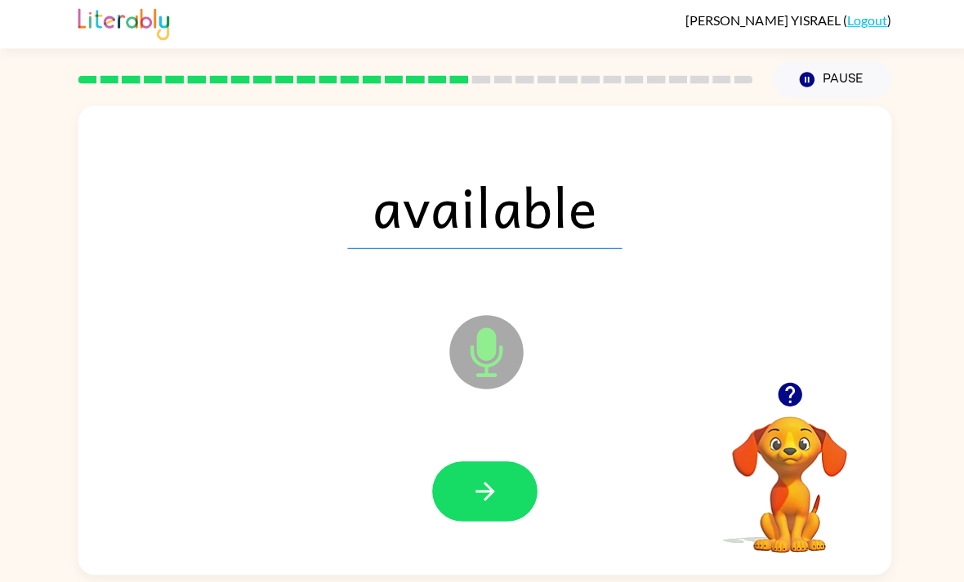
click at [471, 487] on icon "button" at bounding box center [482, 491] width 29 height 29
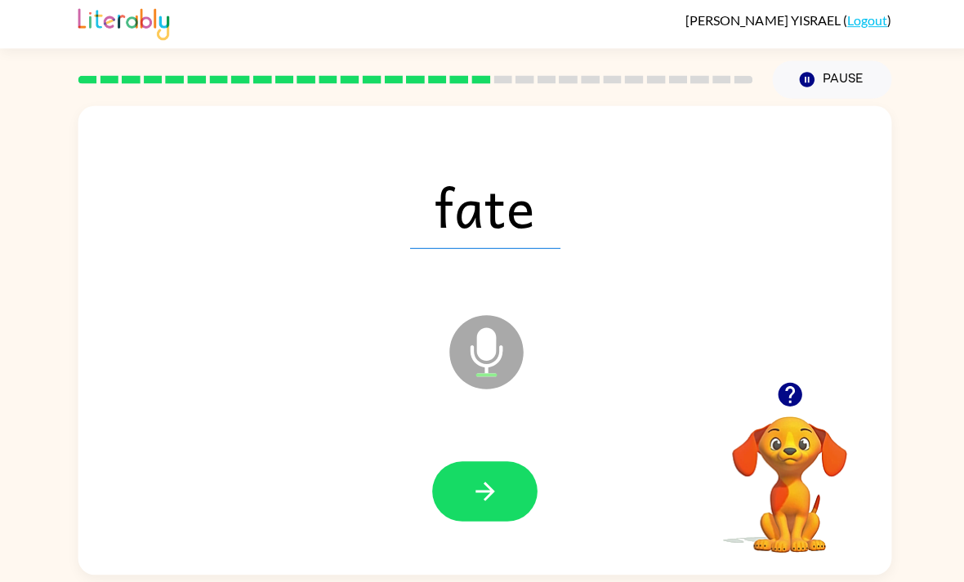
click at [473, 492] on icon "button" at bounding box center [482, 491] width 29 height 29
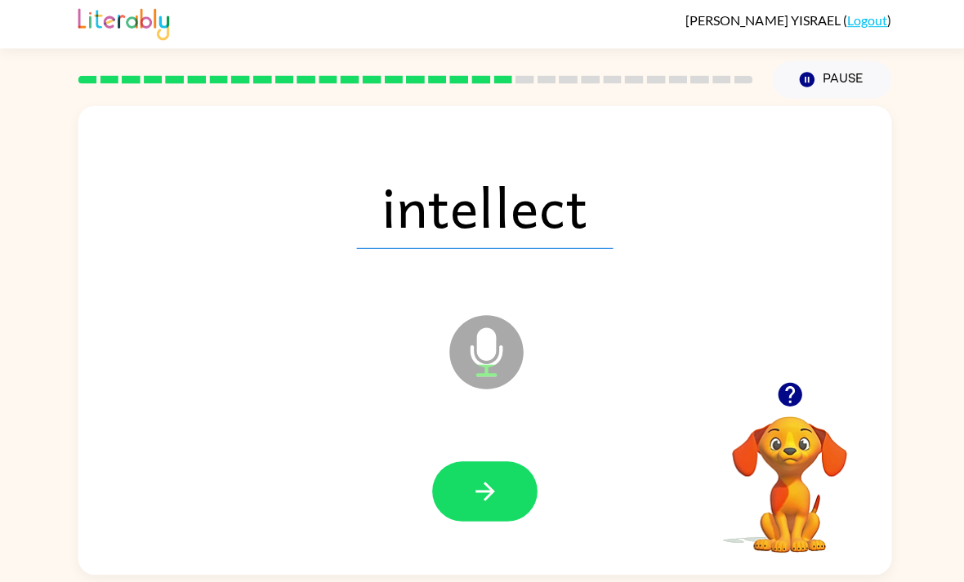
click at [479, 478] on button "button" at bounding box center [482, 492] width 105 height 60
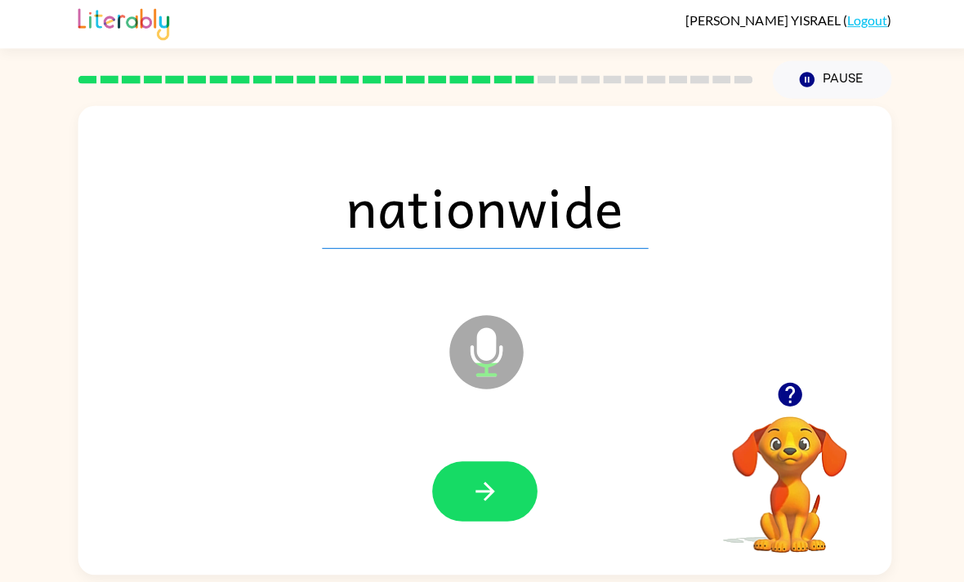
click at [475, 494] on icon "button" at bounding box center [482, 491] width 29 height 29
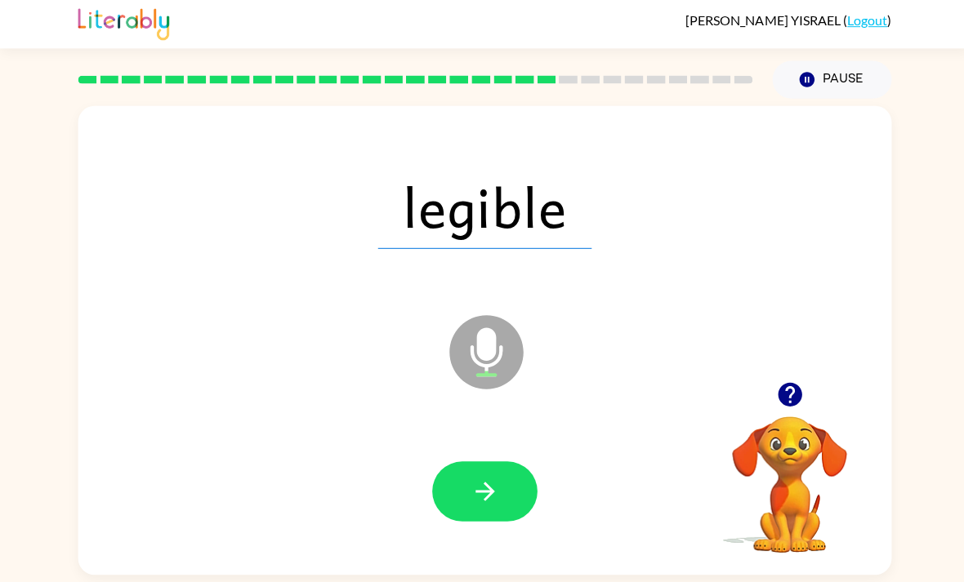
click at [479, 493] on icon "button" at bounding box center [482, 491] width 29 height 29
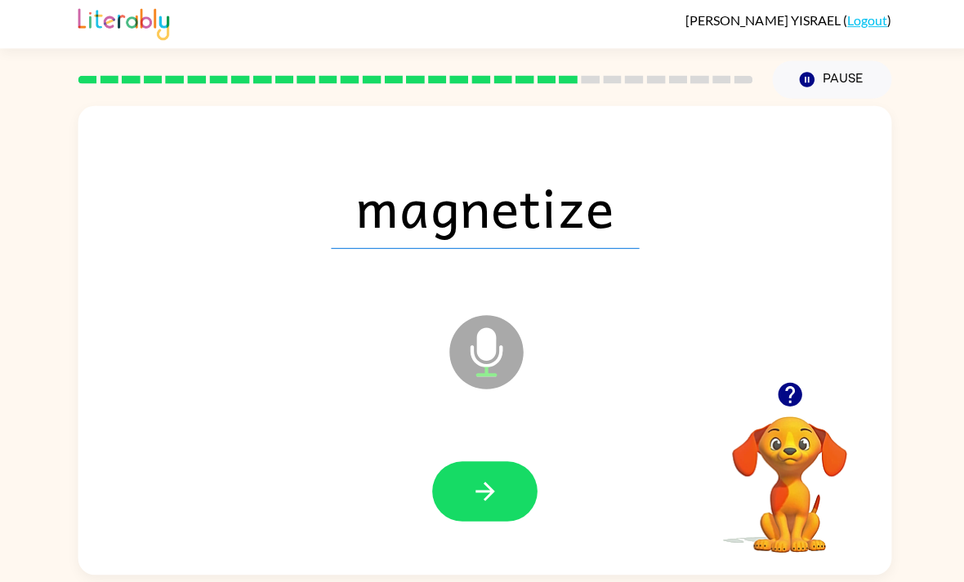
click at [512, 497] on button "button" at bounding box center [482, 492] width 105 height 60
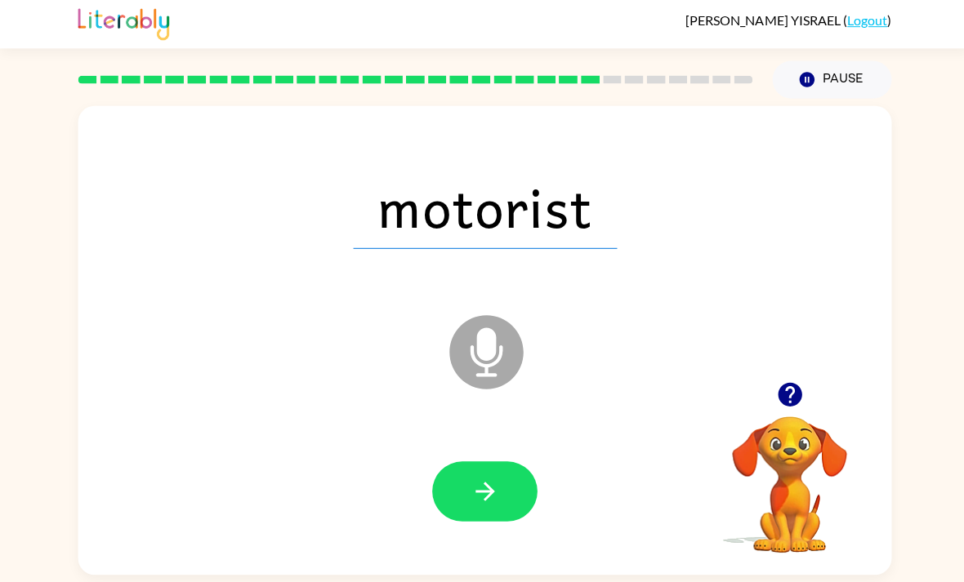
click at [480, 497] on icon "button" at bounding box center [481, 491] width 19 height 19
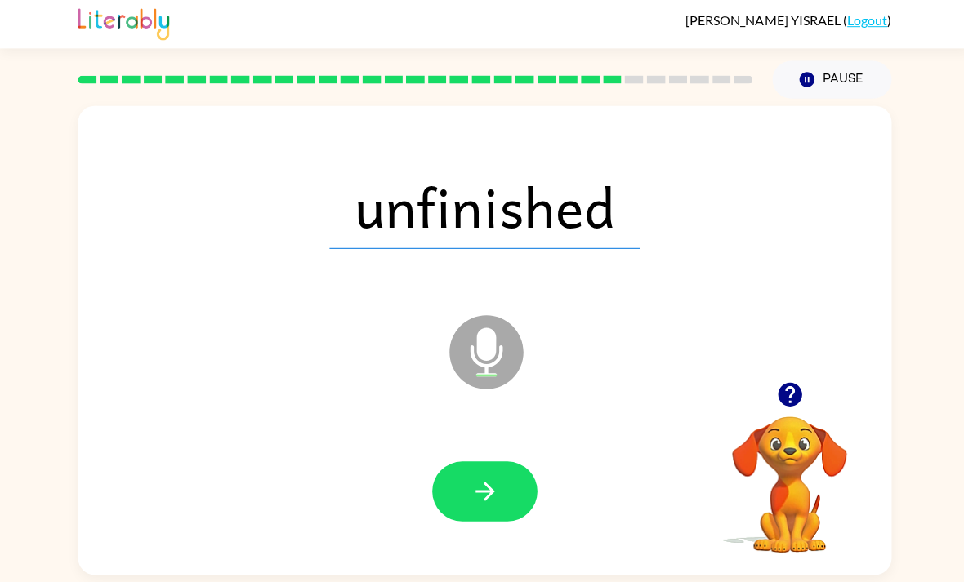
click at [499, 479] on button "button" at bounding box center [482, 492] width 105 height 60
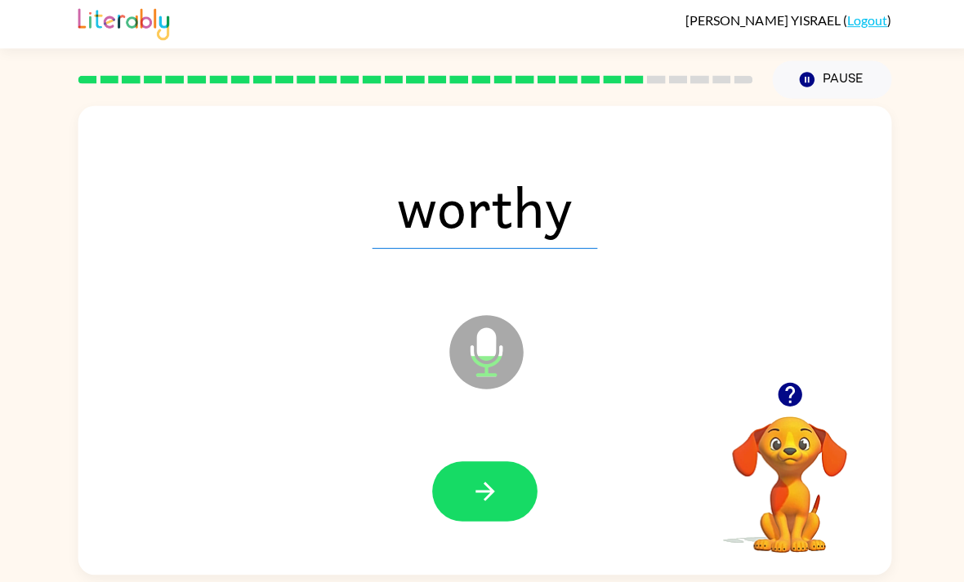
click at [484, 486] on icon "button" at bounding box center [482, 491] width 29 height 29
click at [506, 493] on button "button" at bounding box center [482, 492] width 105 height 60
click at [471, 458] on div at bounding box center [482, 492] width 776 height 134
click at [511, 487] on button "button" at bounding box center [482, 492] width 105 height 60
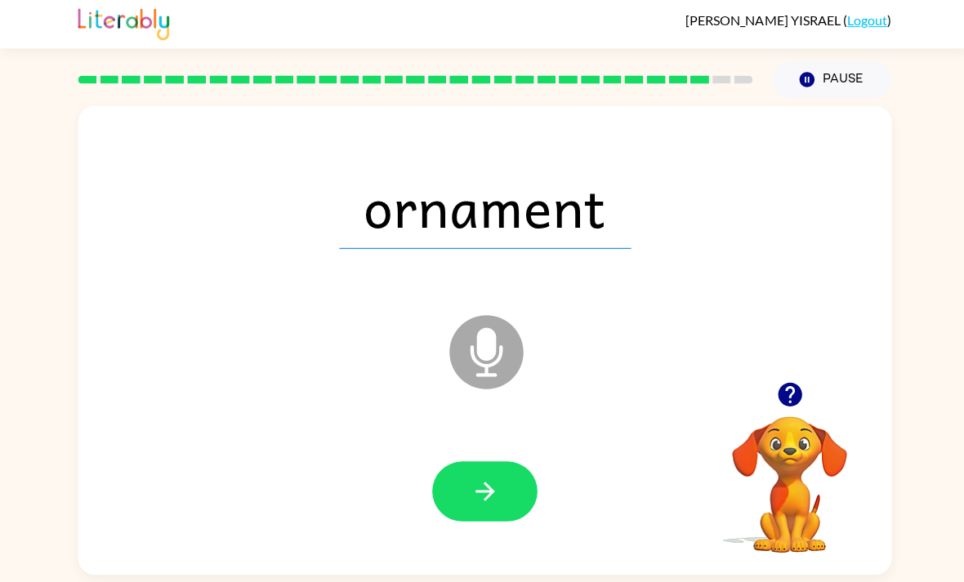
click at [499, 494] on button "button" at bounding box center [482, 492] width 105 height 60
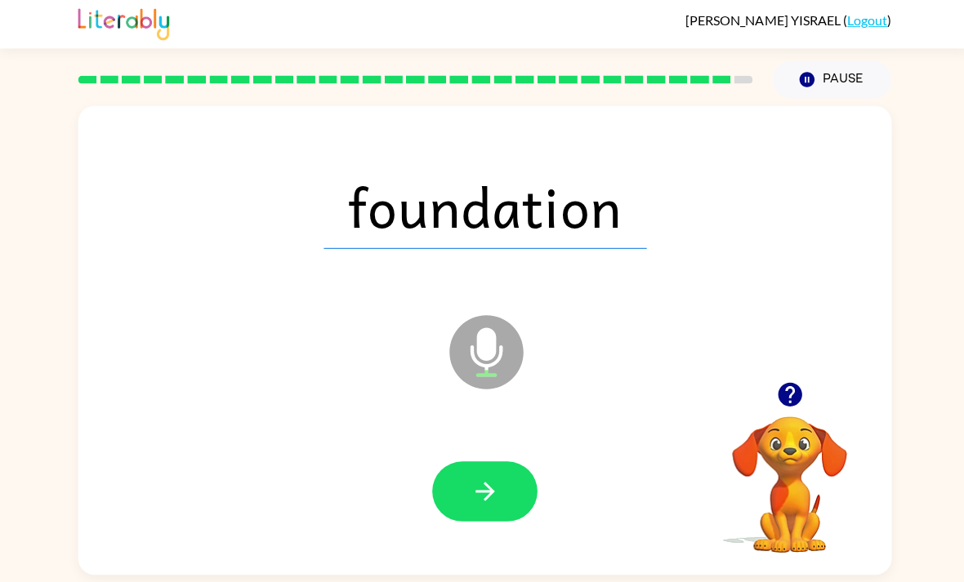
click at [501, 480] on button "button" at bounding box center [482, 492] width 105 height 60
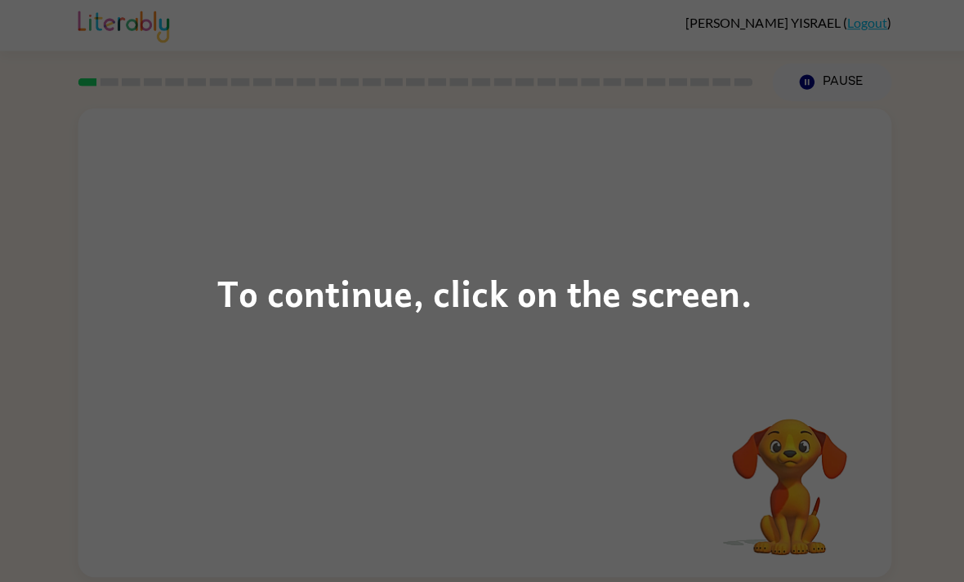
click at [749, 293] on div "To continue, click on the screen." at bounding box center [482, 291] width 964 height 582
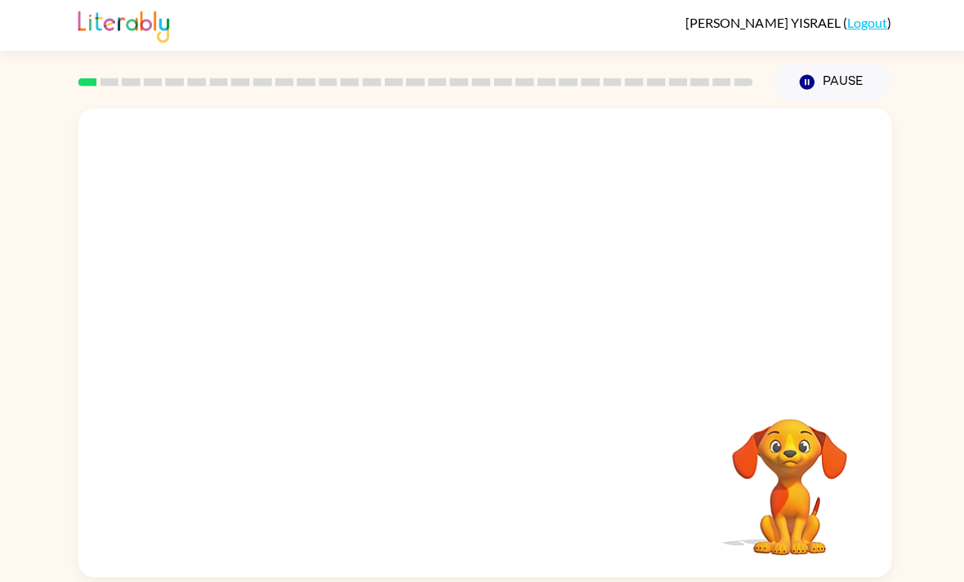
click at [778, 431] on video "Your browser must support playing .mp4 files to use Literably. Please try using…" at bounding box center [784, 472] width 163 height 163
click at [542, 352] on div at bounding box center [482, 341] width 809 height 466
click at [500, 350] on button "button" at bounding box center [482, 349] width 105 height 60
click at [500, 350] on div at bounding box center [482, 349] width 105 height 60
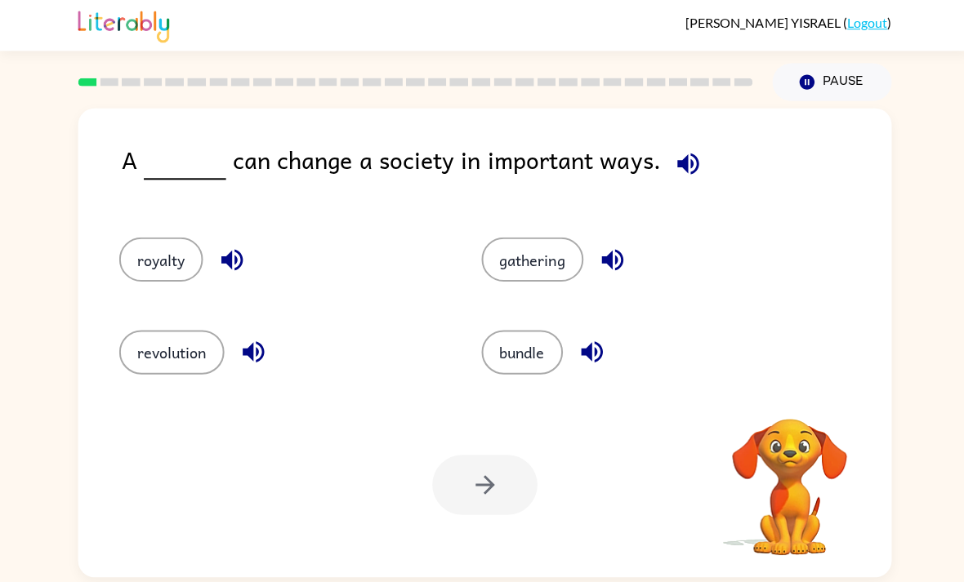
click at [480, 358] on button "bundle" at bounding box center [519, 350] width 81 height 44
click at [477, 355] on div "bundle" at bounding box center [628, 342] width 360 height 91
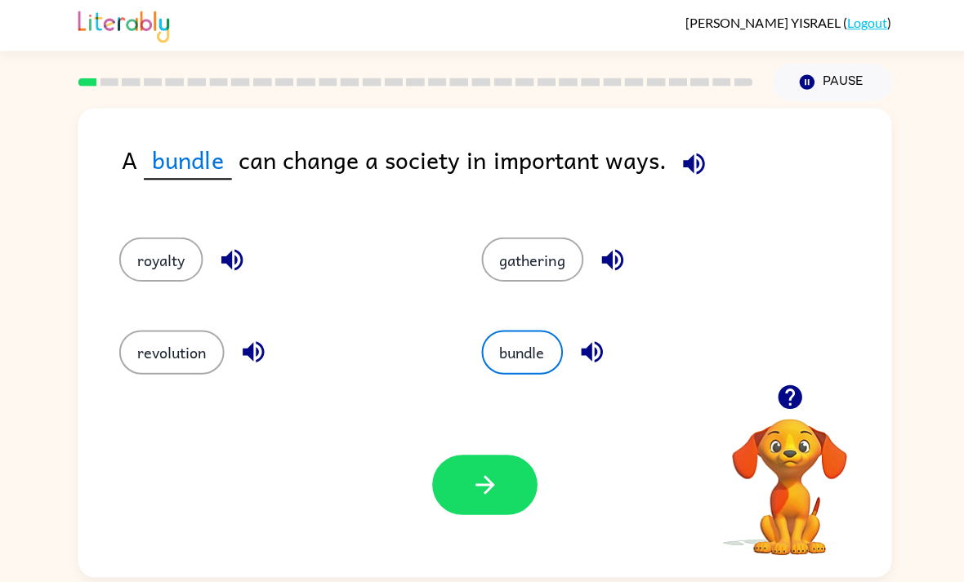
click at [555, 369] on button "bundle" at bounding box center [519, 350] width 81 height 44
click at [525, 356] on button "bundle" at bounding box center [519, 350] width 81 height 44
click at [560, 262] on button "gathering" at bounding box center [529, 258] width 101 height 44
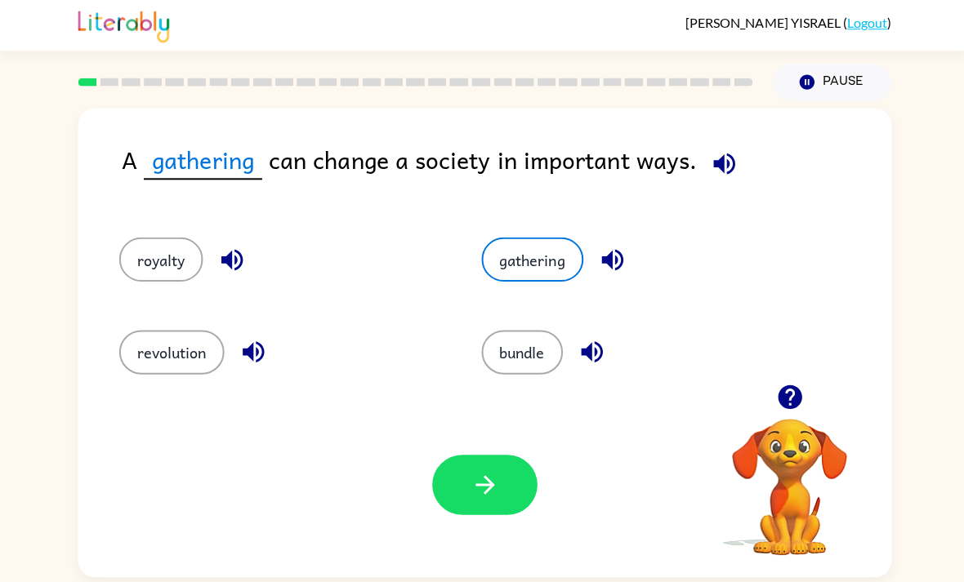
click at [501, 490] on button "button" at bounding box center [482, 483] width 105 height 60
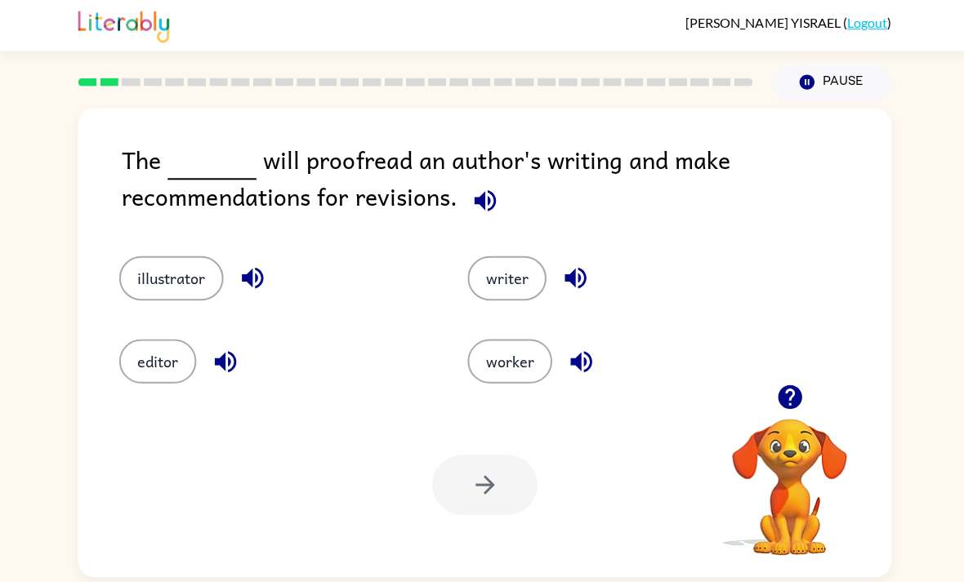
click at [485, 212] on icon "button" at bounding box center [482, 199] width 29 height 29
click at [486, 196] on icon "button" at bounding box center [482, 199] width 29 height 29
click at [489, 193] on icon "button" at bounding box center [482, 199] width 29 height 29
click at [488, 198] on icon "button" at bounding box center [482, 199] width 29 height 29
click at [254, 282] on icon "button" at bounding box center [251, 276] width 29 height 29
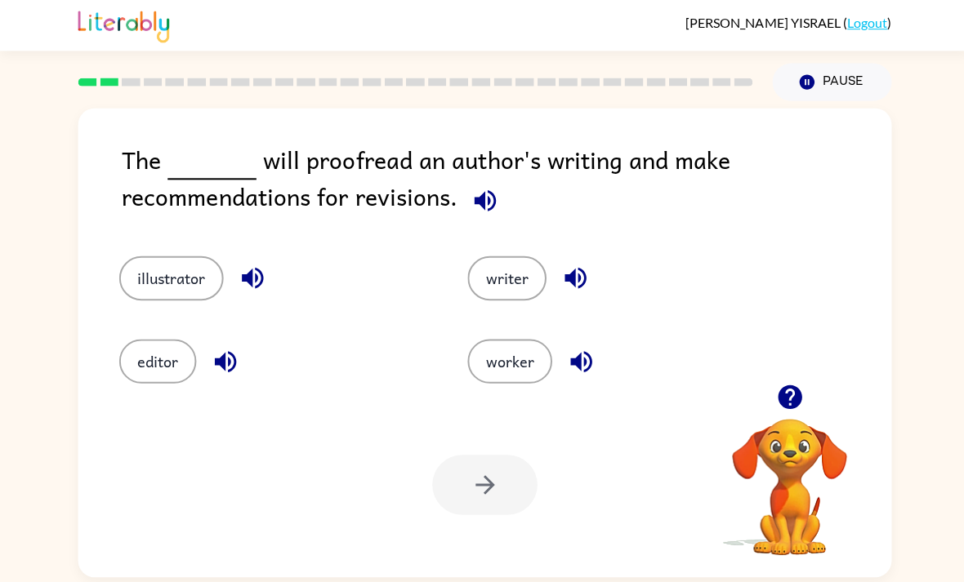
click at [182, 261] on button "illustrator" at bounding box center [170, 277] width 104 height 44
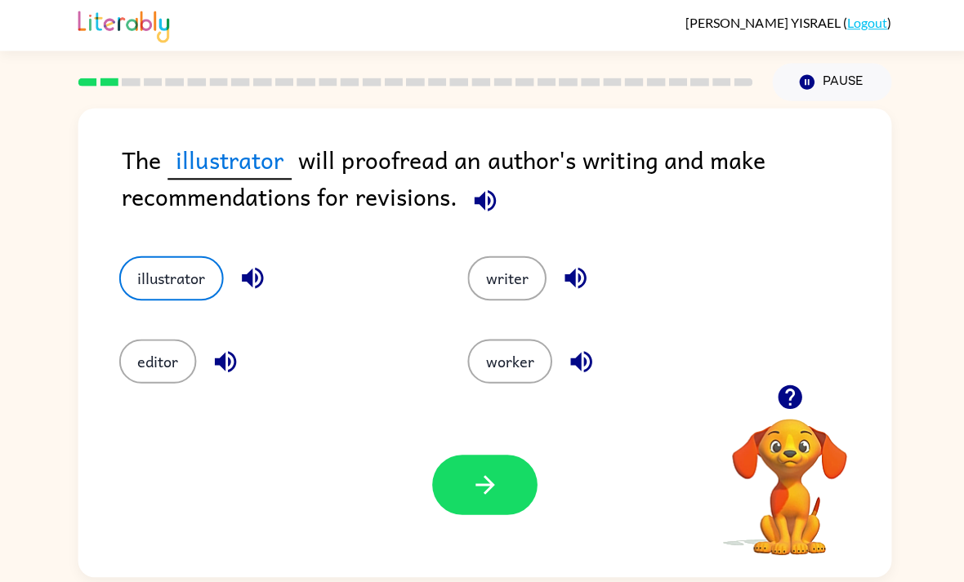
click at [234, 359] on icon "button" at bounding box center [224, 360] width 29 height 29
click at [576, 277] on icon "button" at bounding box center [572, 276] width 29 height 29
click at [586, 374] on icon "button" at bounding box center [578, 360] width 29 height 29
click at [145, 369] on button "editor" at bounding box center [156, 359] width 77 height 44
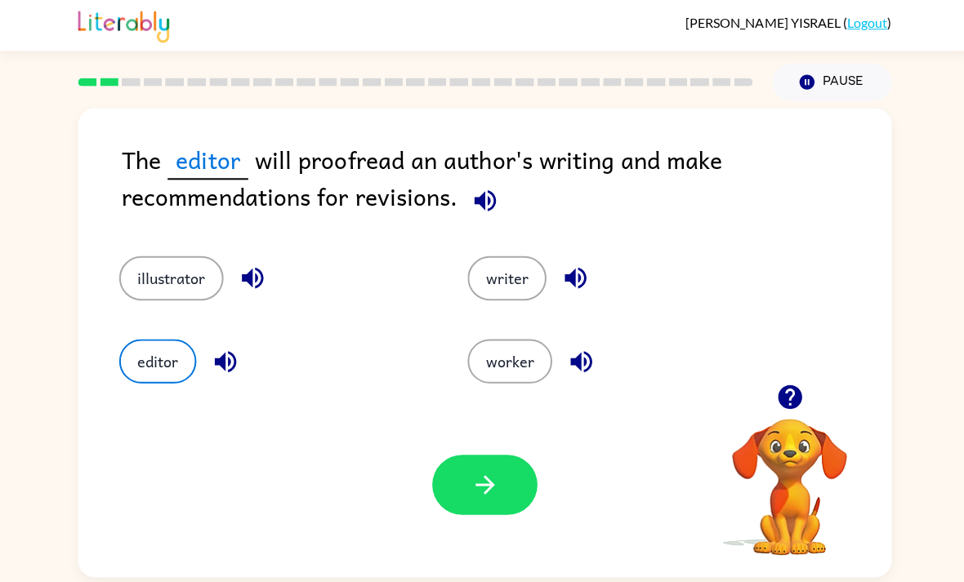
click at [462, 478] on button "button" at bounding box center [482, 483] width 105 height 60
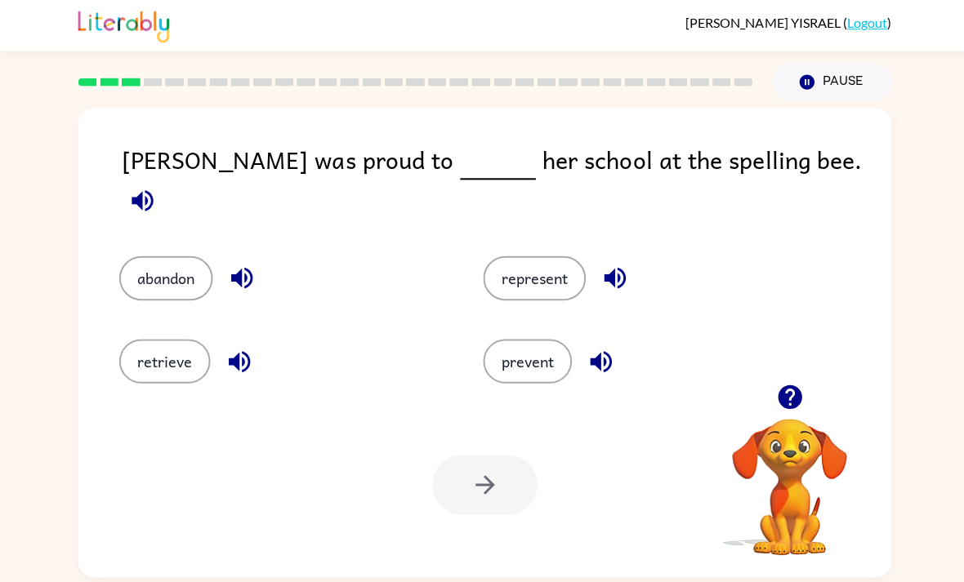
click at [163, 179] on button "button" at bounding box center [142, 200] width 42 height 42
click at [152, 189] on icon "button" at bounding box center [141, 199] width 21 height 21
click at [562, 260] on button "represent" at bounding box center [531, 277] width 102 height 44
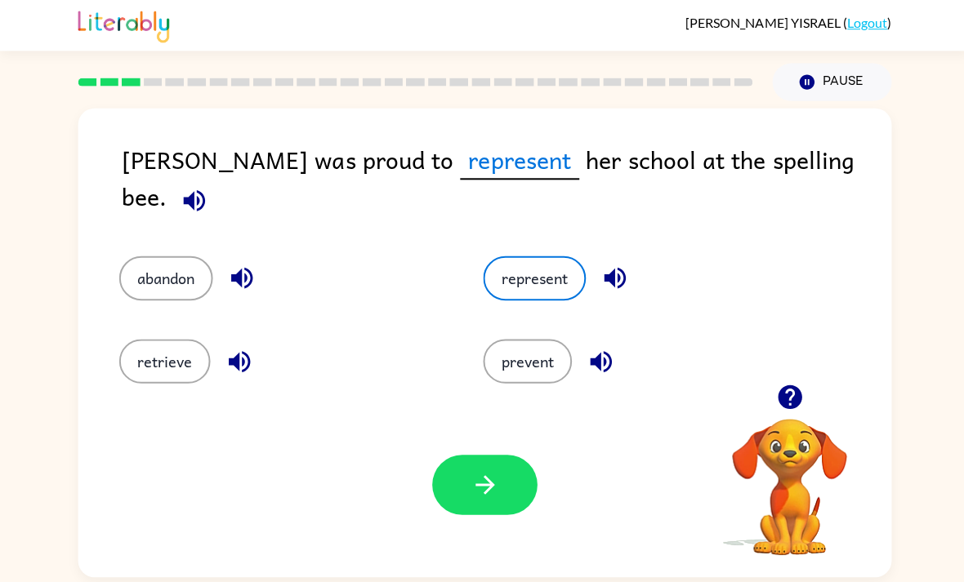
click at [487, 492] on icon "button" at bounding box center [481, 482] width 19 height 19
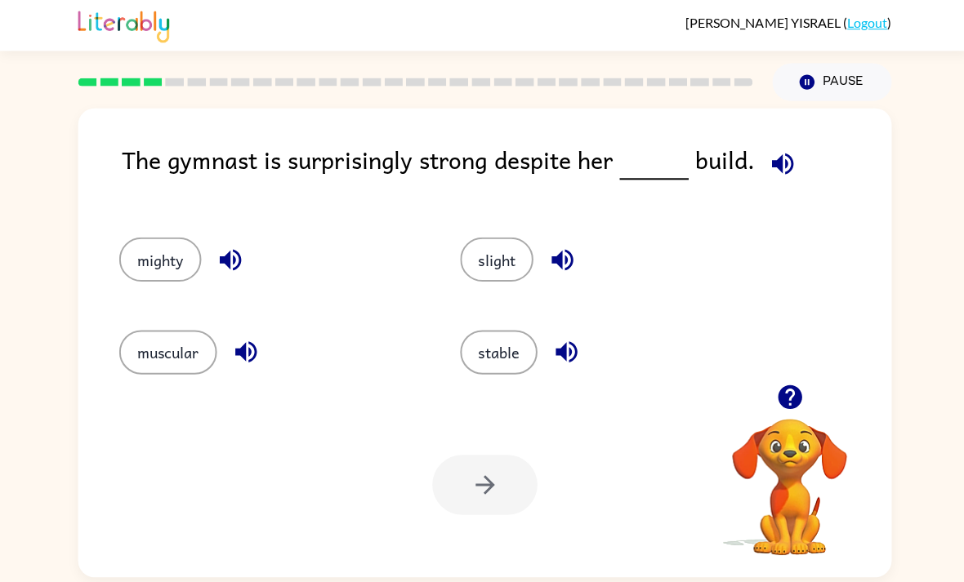
click at [764, 163] on icon "button" at bounding box center [778, 163] width 29 height 29
click at [773, 164] on button "button" at bounding box center [778, 163] width 42 height 42
click at [579, 260] on button "button" at bounding box center [559, 259] width 42 height 42
click at [515, 271] on button "slight" at bounding box center [493, 258] width 73 height 44
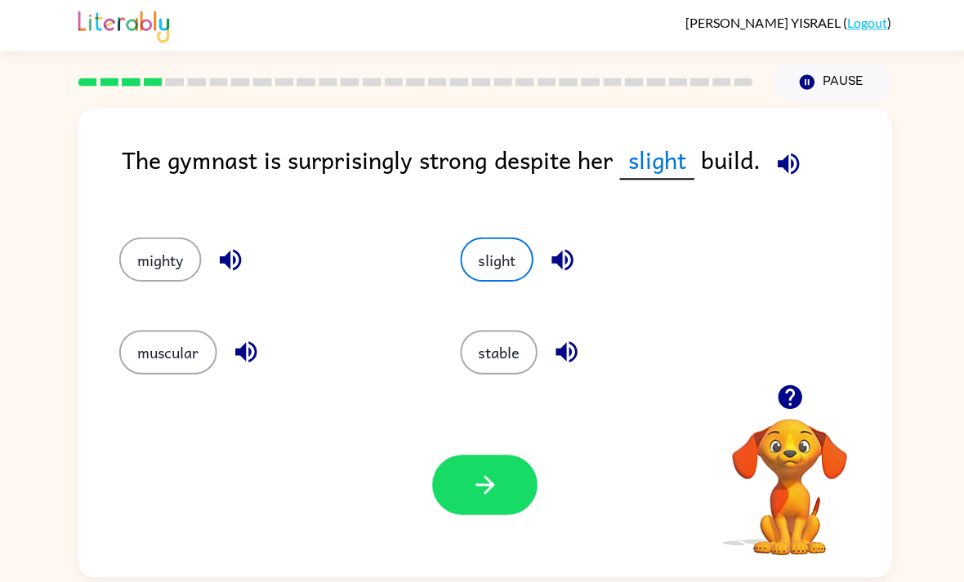
click at [565, 364] on icon "button" at bounding box center [563, 350] width 29 height 29
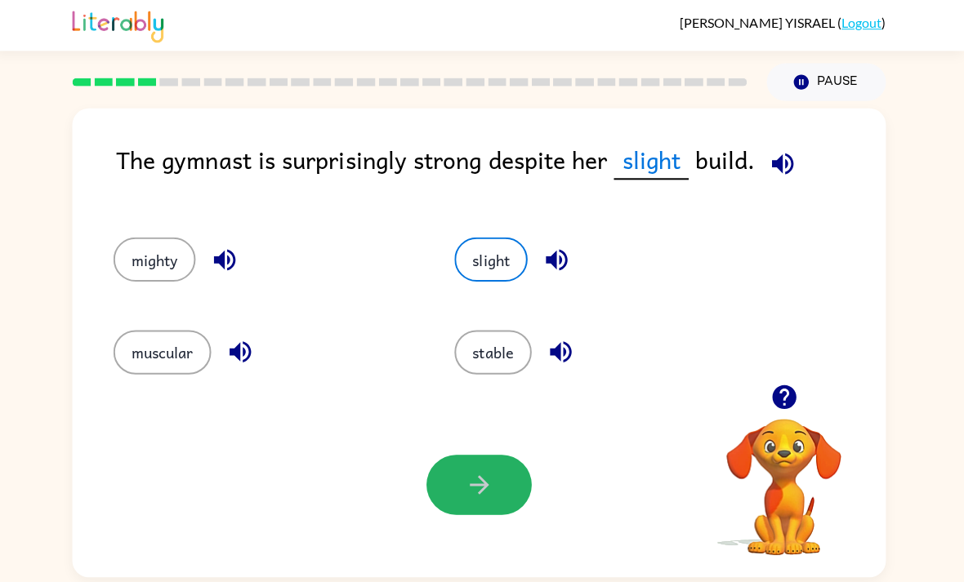
click at [489, 479] on icon "button" at bounding box center [482, 482] width 29 height 29
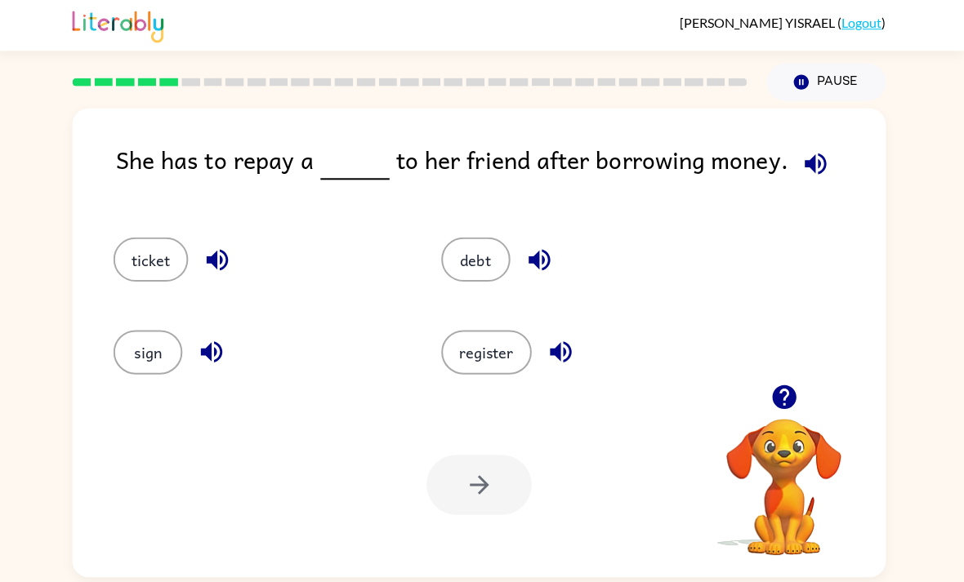
click at [805, 158] on icon "button" at bounding box center [815, 162] width 21 height 21
click at [214, 279] on button "button" at bounding box center [222, 259] width 42 height 42
click at [542, 279] on button "button" at bounding box center [542, 259] width 42 height 42
click at [494, 255] on button "debt" at bounding box center [478, 258] width 69 height 44
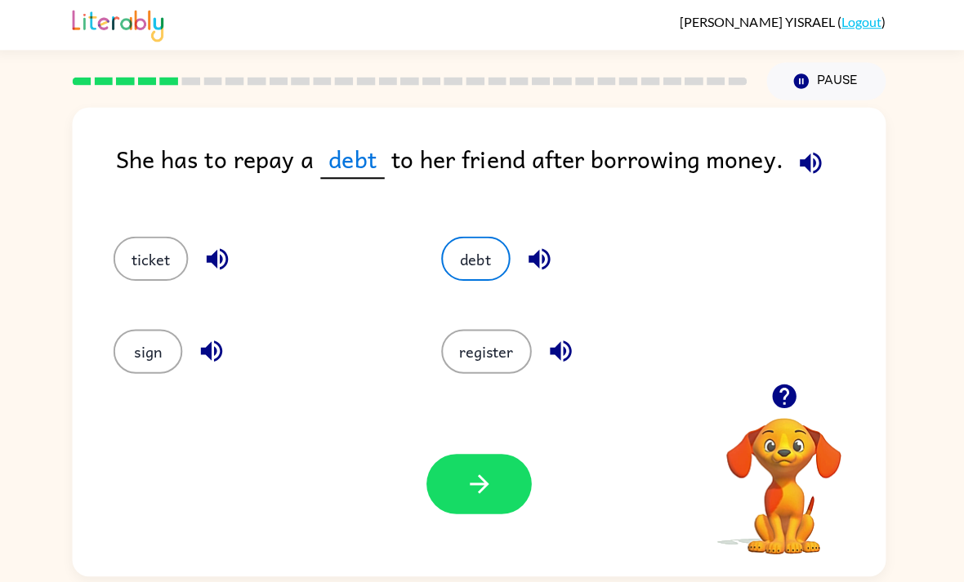
click at [483, 512] on button "button" at bounding box center [482, 483] width 105 height 60
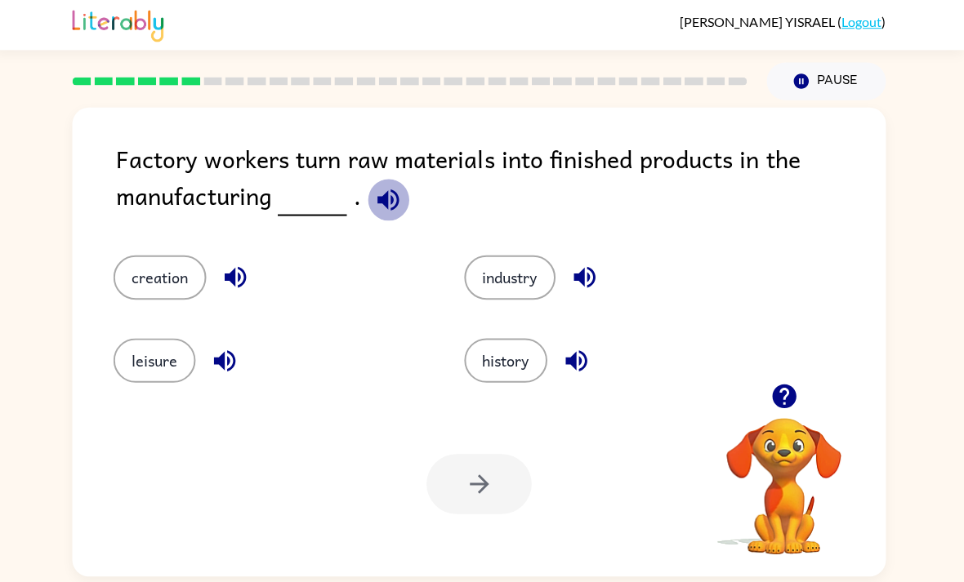
click at [391, 197] on icon "button" at bounding box center [391, 199] width 21 height 21
click at [595, 281] on icon "button" at bounding box center [586, 276] width 21 height 21
click at [529, 271] on button "industry" at bounding box center [512, 277] width 91 height 44
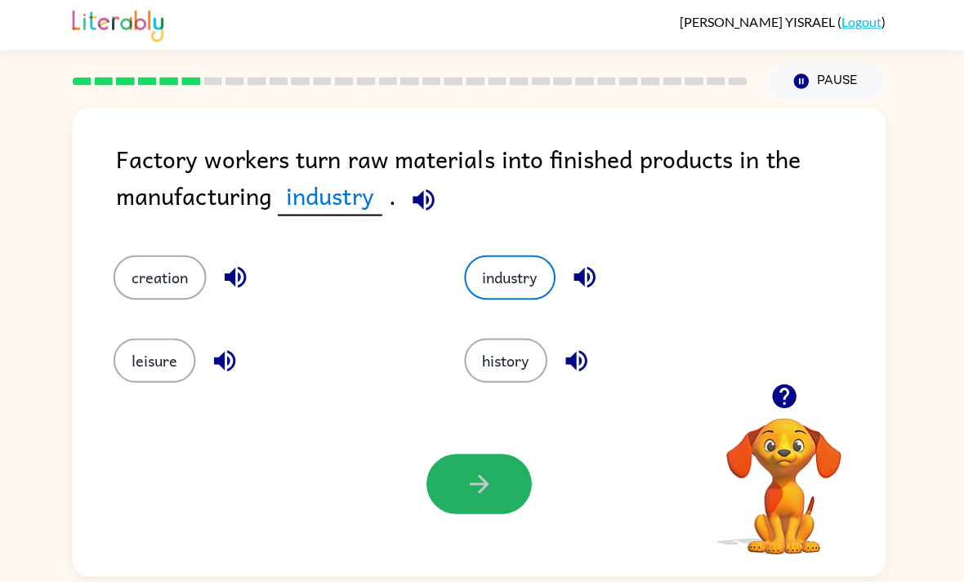
click at [497, 493] on button "button" at bounding box center [482, 483] width 105 height 60
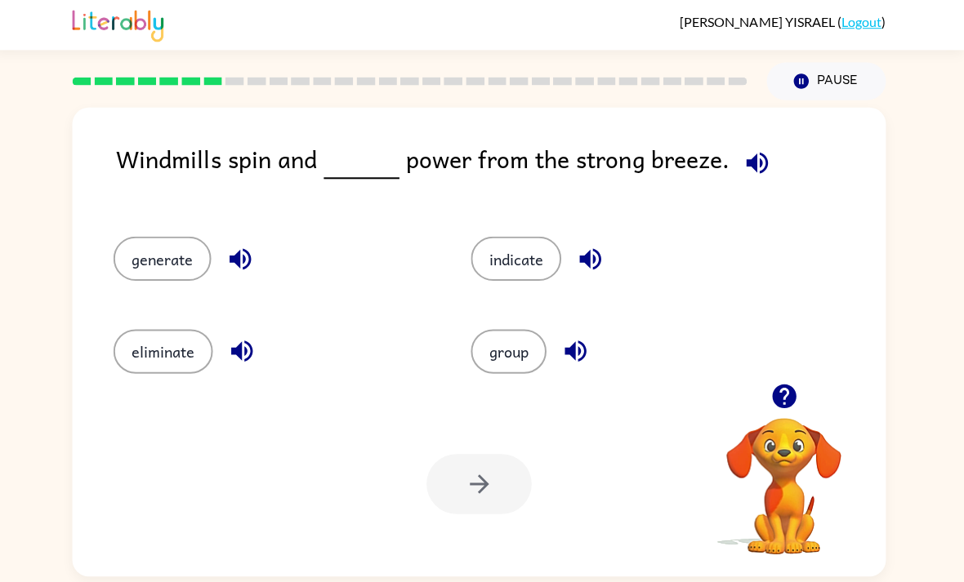
click at [747, 160] on icon "button" at bounding box center [758, 163] width 29 height 29
click at [744, 174] on icon "button" at bounding box center [758, 163] width 29 height 29
click at [744, 167] on icon "button" at bounding box center [758, 163] width 29 height 29
click at [747, 163] on icon "button" at bounding box center [757, 162] width 21 height 21
click at [744, 170] on icon "button" at bounding box center [758, 163] width 29 height 29
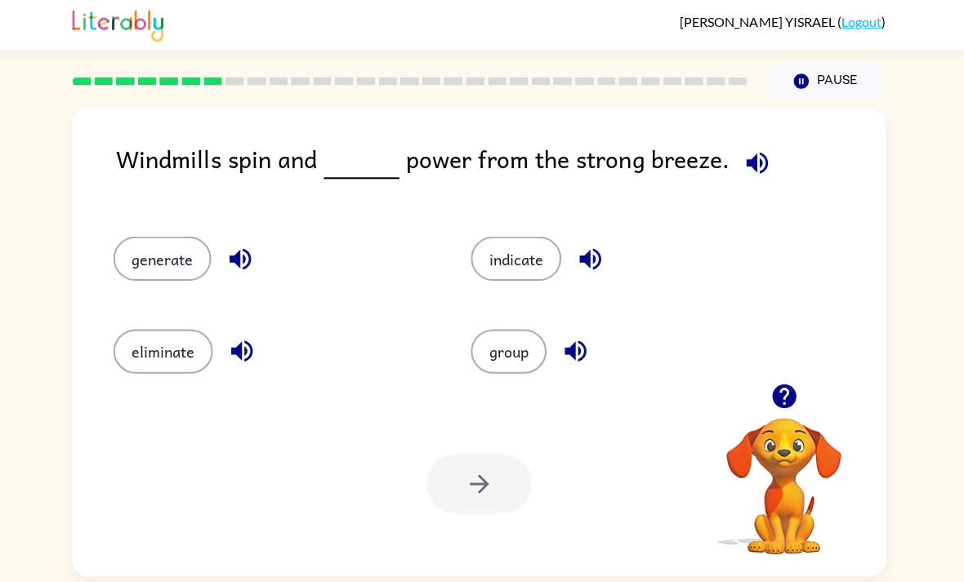
click at [166, 242] on button "generate" at bounding box center [166, 258] width 97 height 44
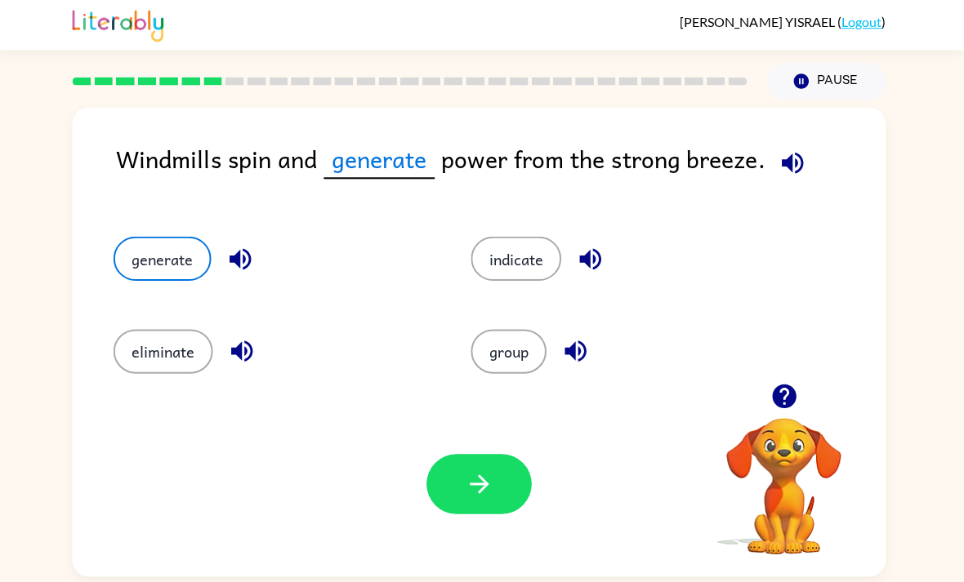
click at [433, 508] on button "button" at bounding box center [482, 483] width 105 height 60
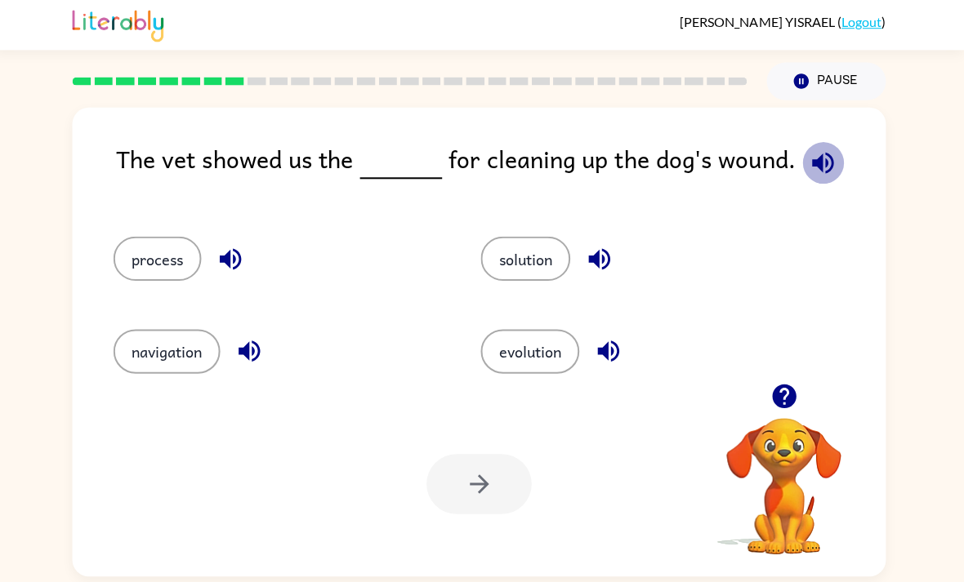
click at [810, 149] on icon "button" at bounding box center [824, 163] width 29 height 29
click at [608, 259] on icon "button" at bounding box center [601, 258] width 21 height 21
click at [247, 355] on icon "button" at bounding box center [253, 350] width 21 height 21
click at [620, 347] on icon "button" at bounding box center [610, 350] width 29 height 29
click at [511, 257] on button "solution" at bounding box center [528, 258] width 89 height 44
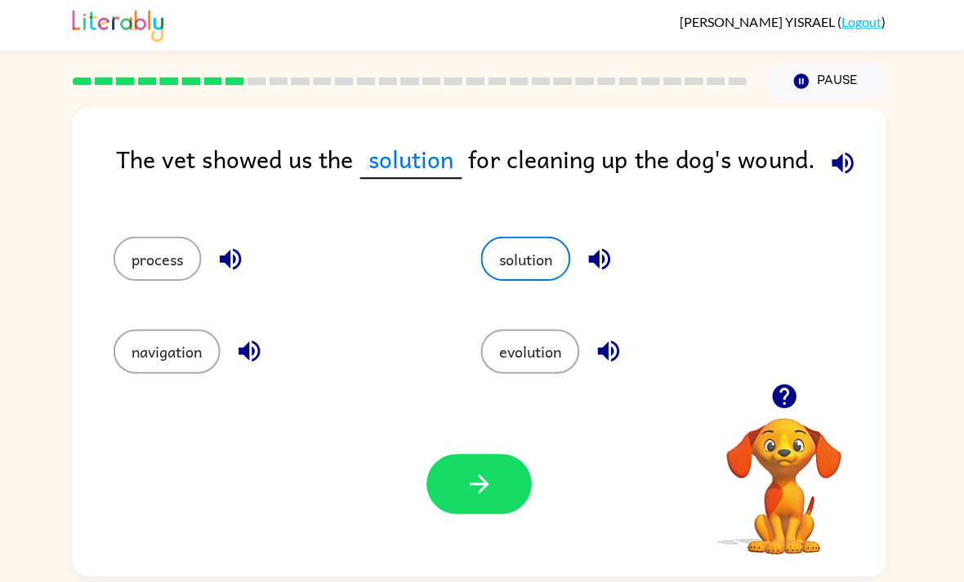
click at [468, 481] on icon "button" at bounding box center [482, 482] width 29 height 29
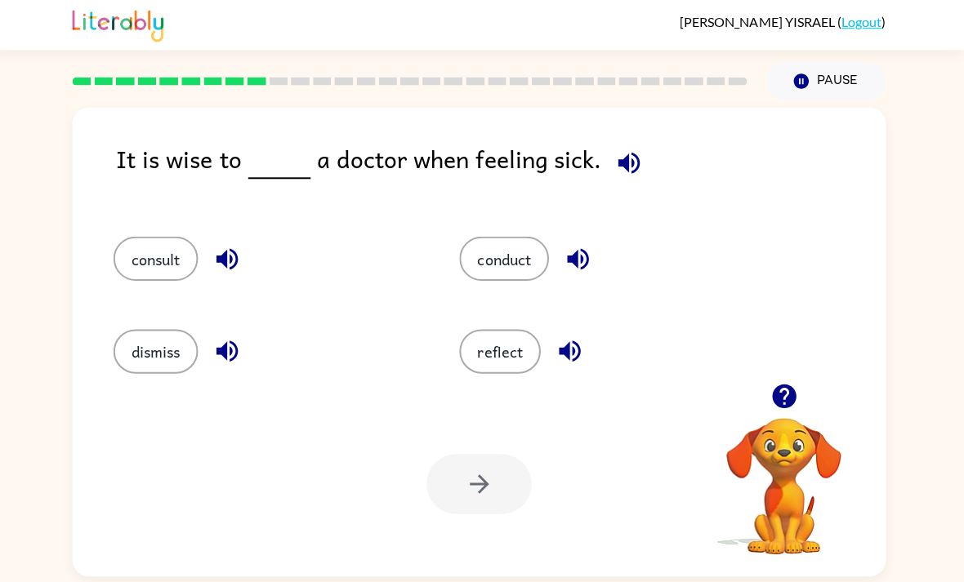
click at [639, 158] on button "button" at bounding box center [631, 163] width 42 height 42
click at [224, 269] on icon "button" at bounding box center [231, 258] width 29 height 29
click at [234, 269] on icon "button" at bounding box center [231, 258] width 21 height 21
click at [591, 256] on icon "button" at bounding box center [580, 258] width 29 height 29
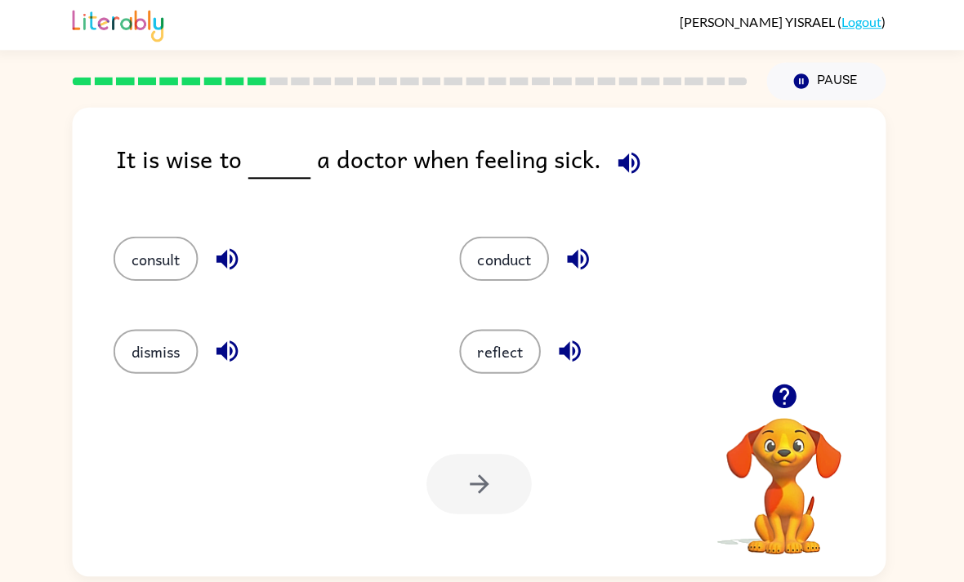
click at [563, 364] on icon "button" at bounding box center [572, 350] width 29 height 29
click at [230, 357] on icon "button" at bounding box center [231, 350] width 29 height 29
click at [154, 257] on button "consult" at bounding box center [160, 258] width 84 height 44
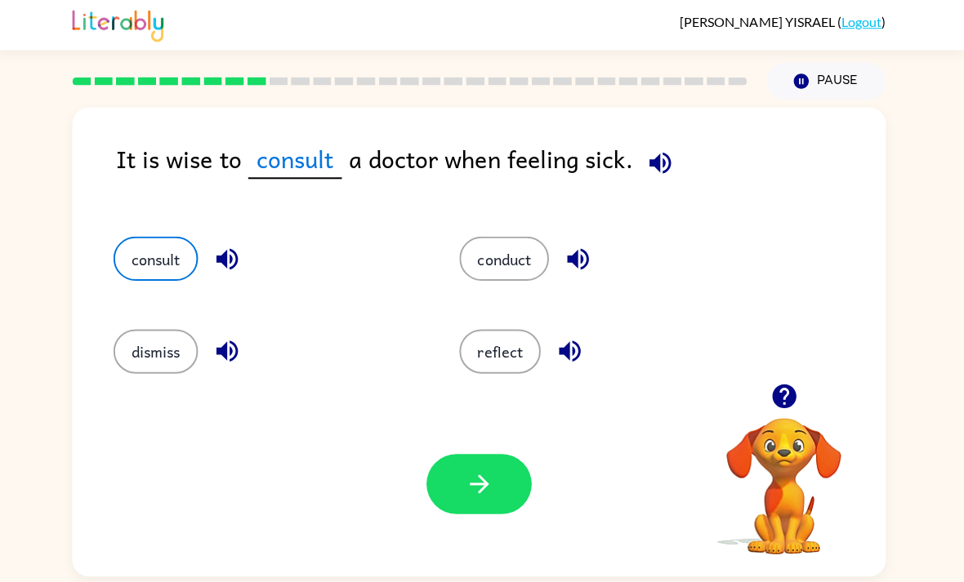
click at [654, 160] on icon "button" at bounding box center [662, 163] width 29 height 29
click at [241, 257] on icon "button" at bounding box center [231, 258] width 29 height 29
click at [472, 508] on button "button" at bounding box center [482, 483] width 105 height 60
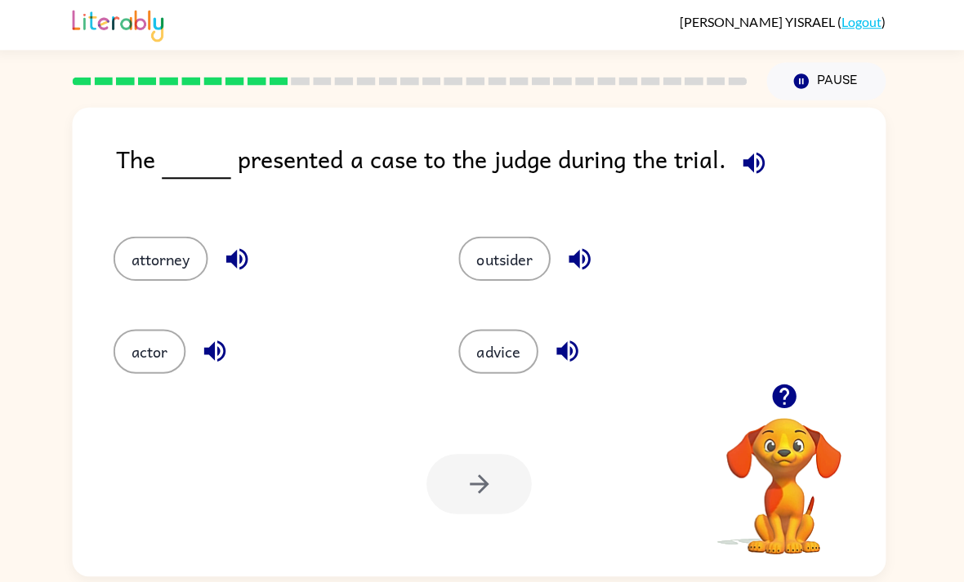
click at [758, 161] on icon "button" at bounding box center [755, 163] width 29 height 29
click at [247, 263] on icon "button" at bounding box center [240, 258] width 21 height 21
click at [163, 250] on button "attorney" at bounding box center [165, 258] width 94 height 44
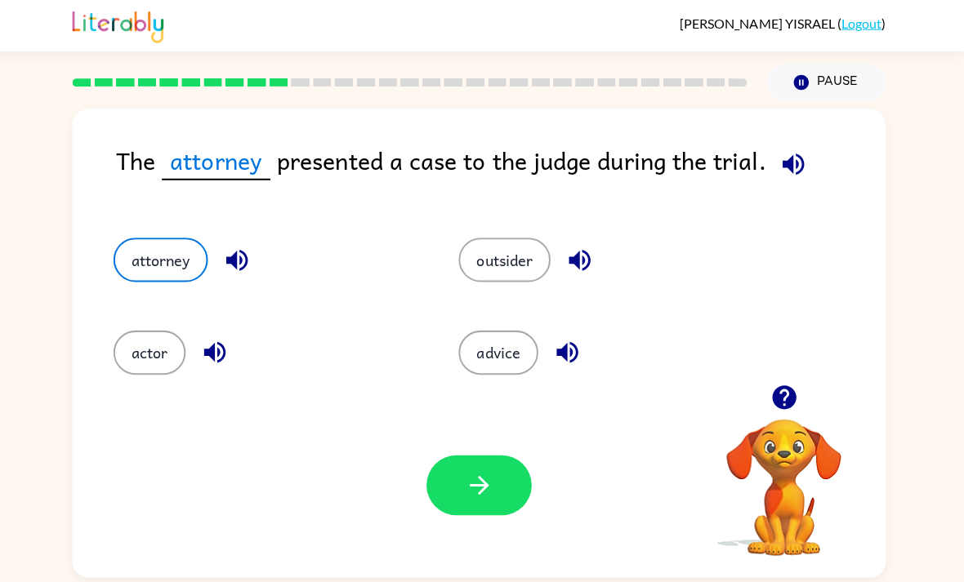
click at [481, 484] on icon "button" at bounding box center [481, 482] width 19 height 19
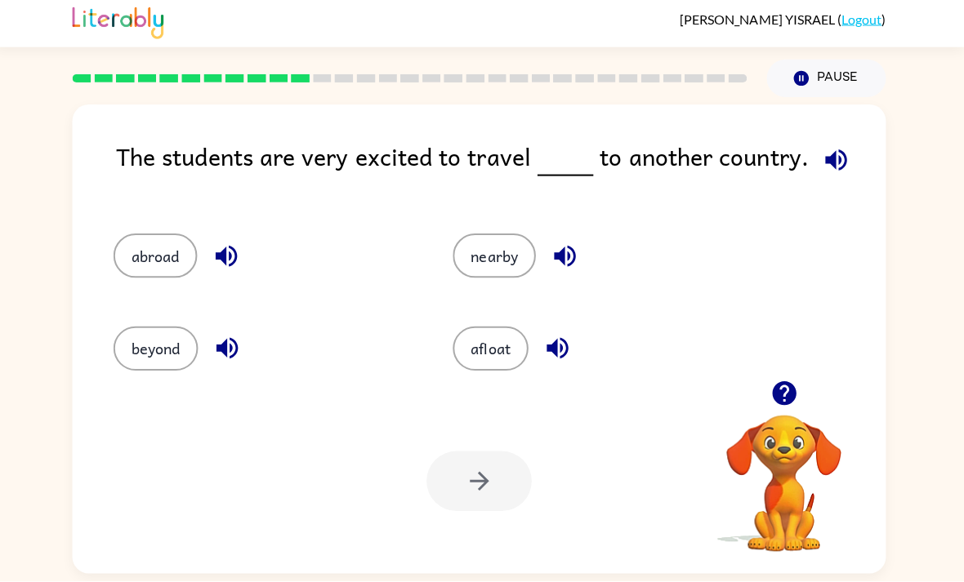
scroll to position [44, 0]
click at [836, 152] on icon "button" at bounding box center [836, 162] width 21 height 21
click at [230, 248] on icon "button" at bounding box center [230, 258] width 21 height 21
click at [573, 248] on icon "button" at bounding box center [566, 258] width 21 height 21
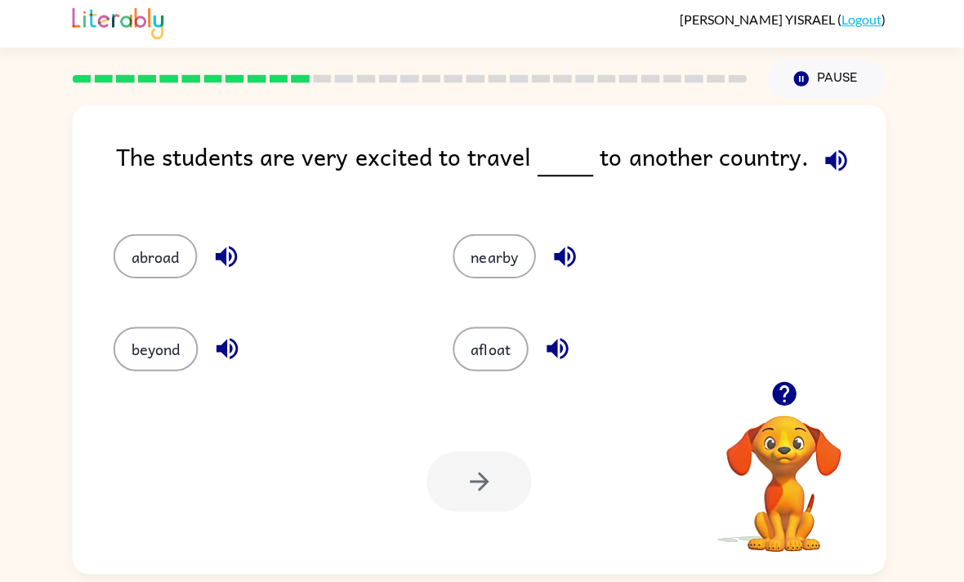
click at [549, 340] on icon "button" at bounding box center [559, 350] width 21 height 21
click at [229, 336] on icon "button" at bounding box center [231, 350] width 29 height 29
